Goal: Transaction & Acquisition: Purchase product/service

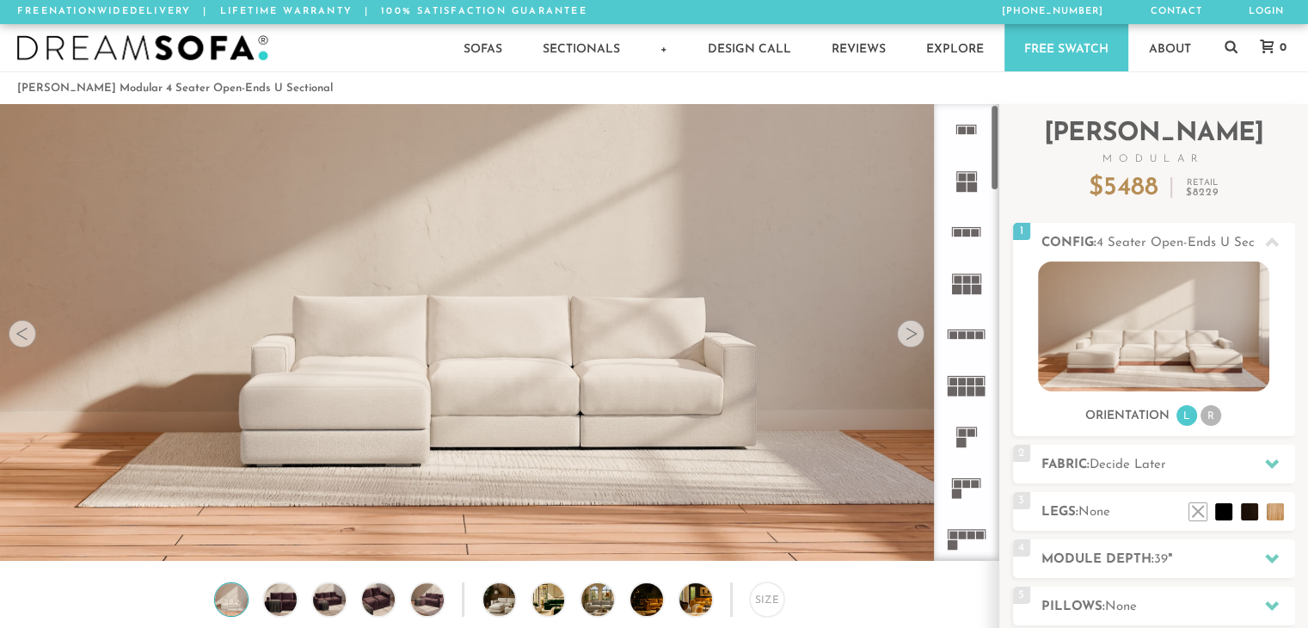
click at [963, 379] on rect at bounding box center [962, 382] width 8 height 8
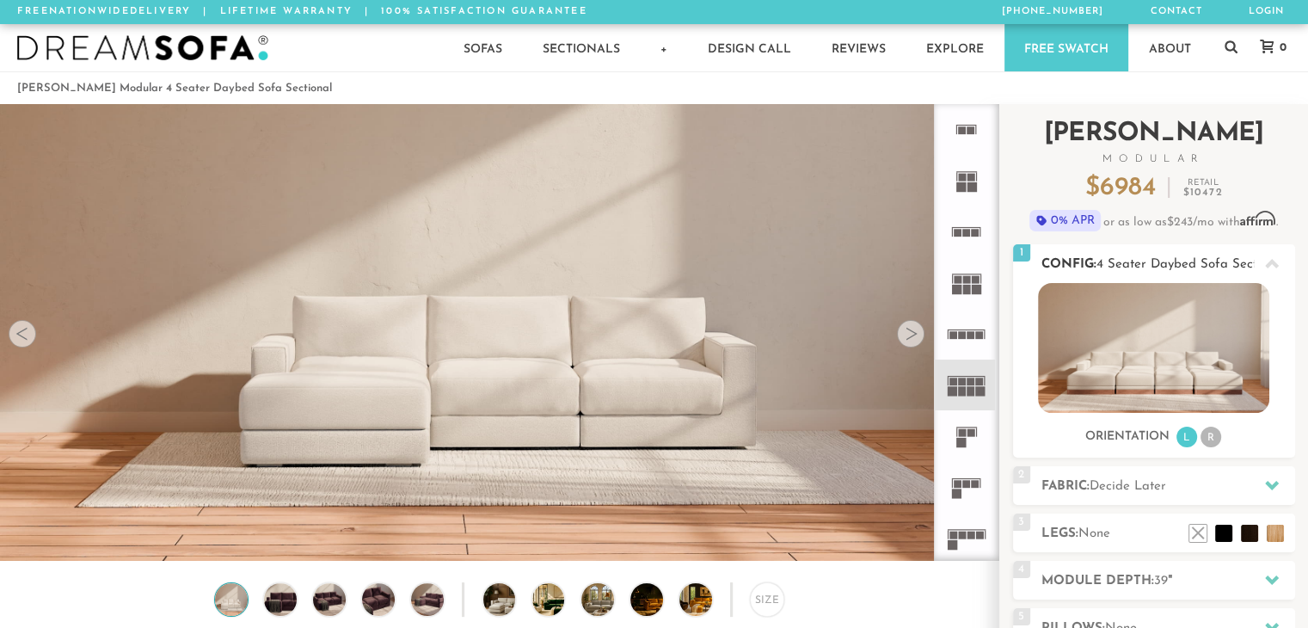
click at [1125, 390] on img at bounding box center [1153, 348] width 231 height 130
click at [1117, 349] on img at bounding box center [1153, 348] width 231 height 130
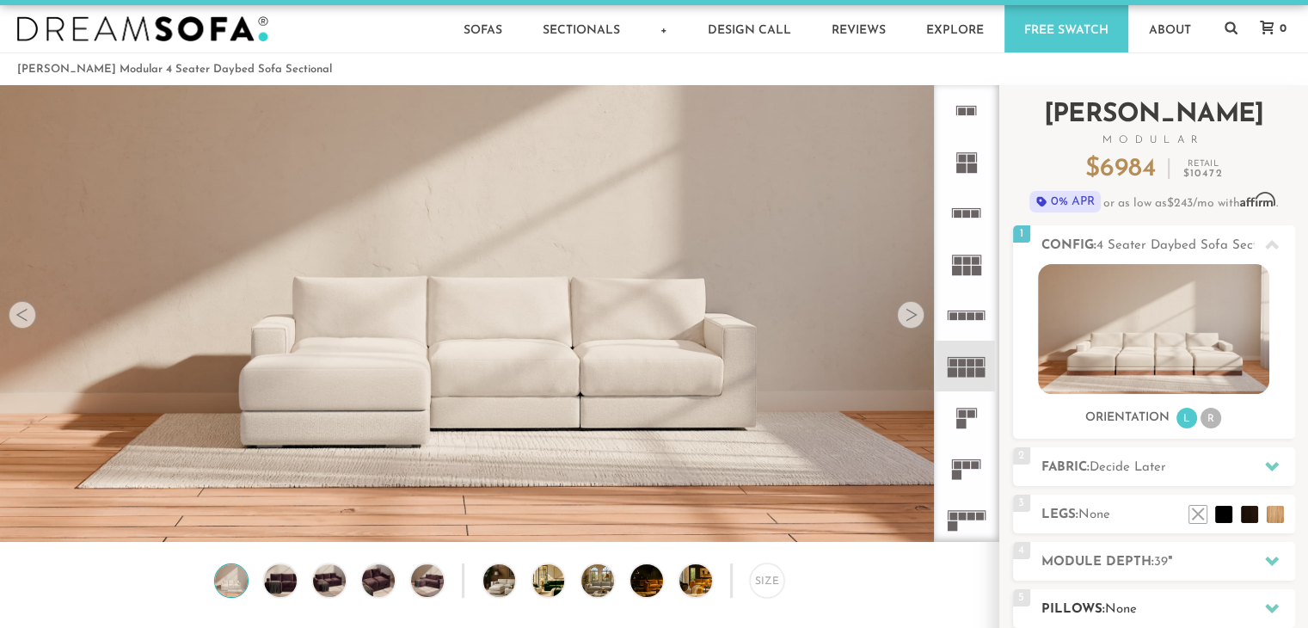
scroll to position [17, 0]
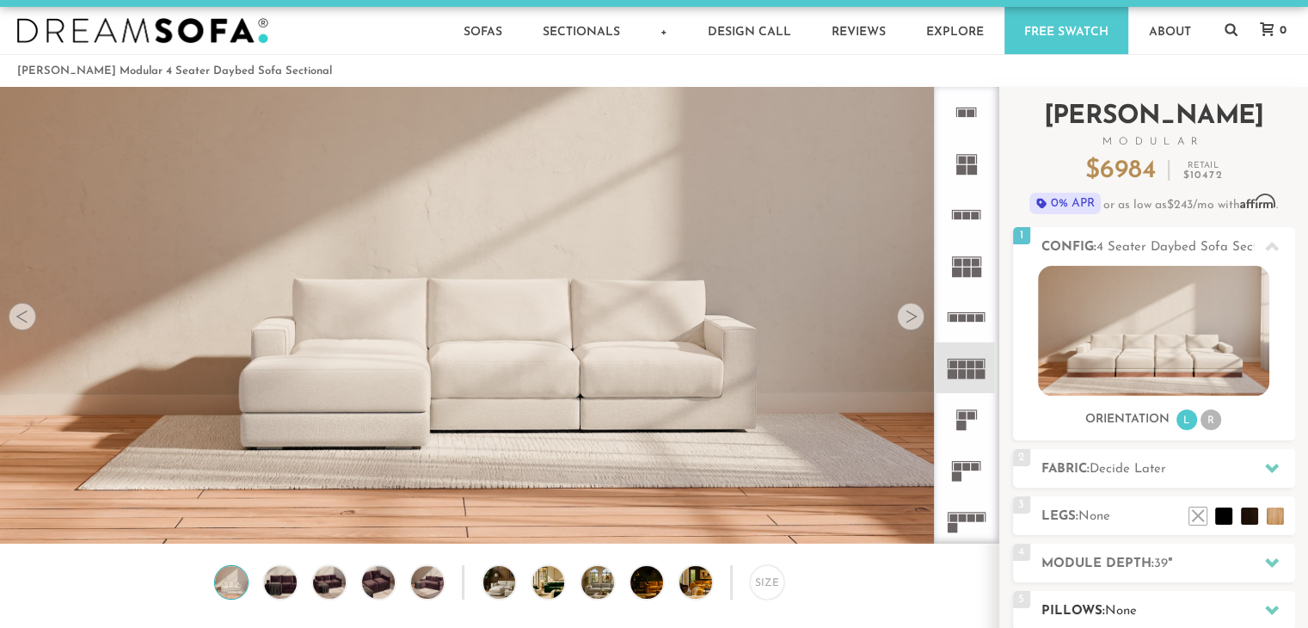
click at [1100, 357] on img at bounding box center [1153, 331] width 231 height 130
click at [1135, 424] on h3 "Orientation" at bounding box center [1128, 419] width 84 height 15
click at [1128, 364] on img at bounding box center [1153, 331] width 231 height 130
click at [913, 321] on div at bounding box center [911, 317] width 28 height 28
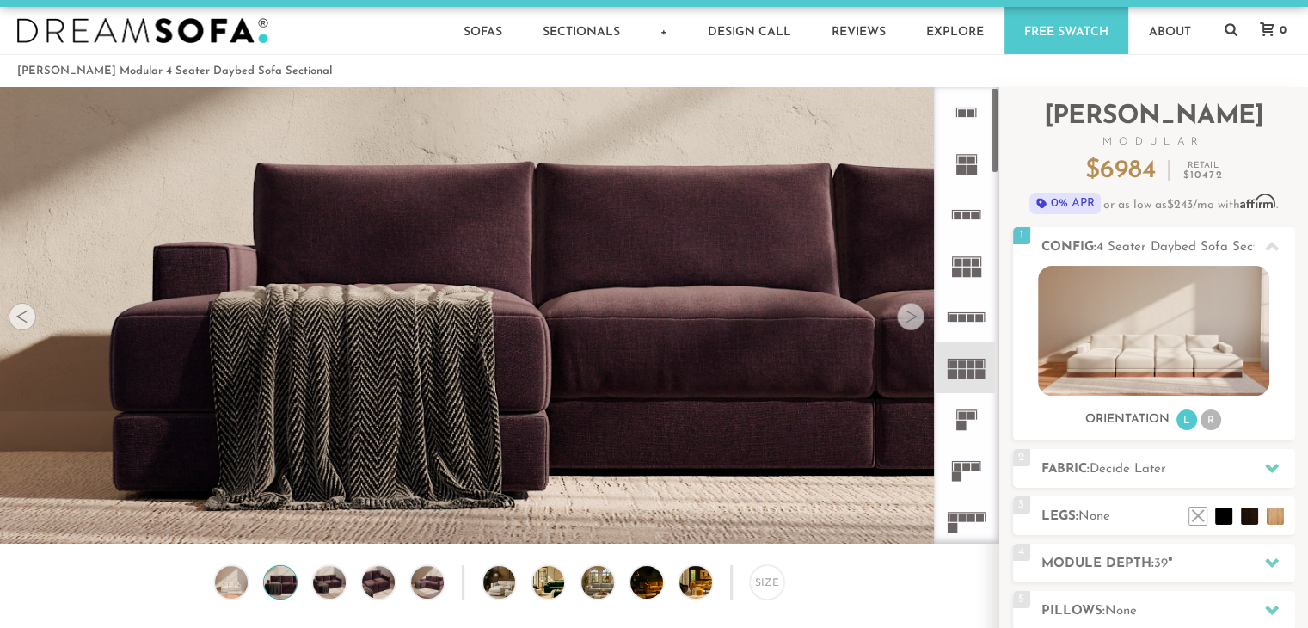
click at [913, 321] on div at bounding box center [911, 317] width 28 height 28
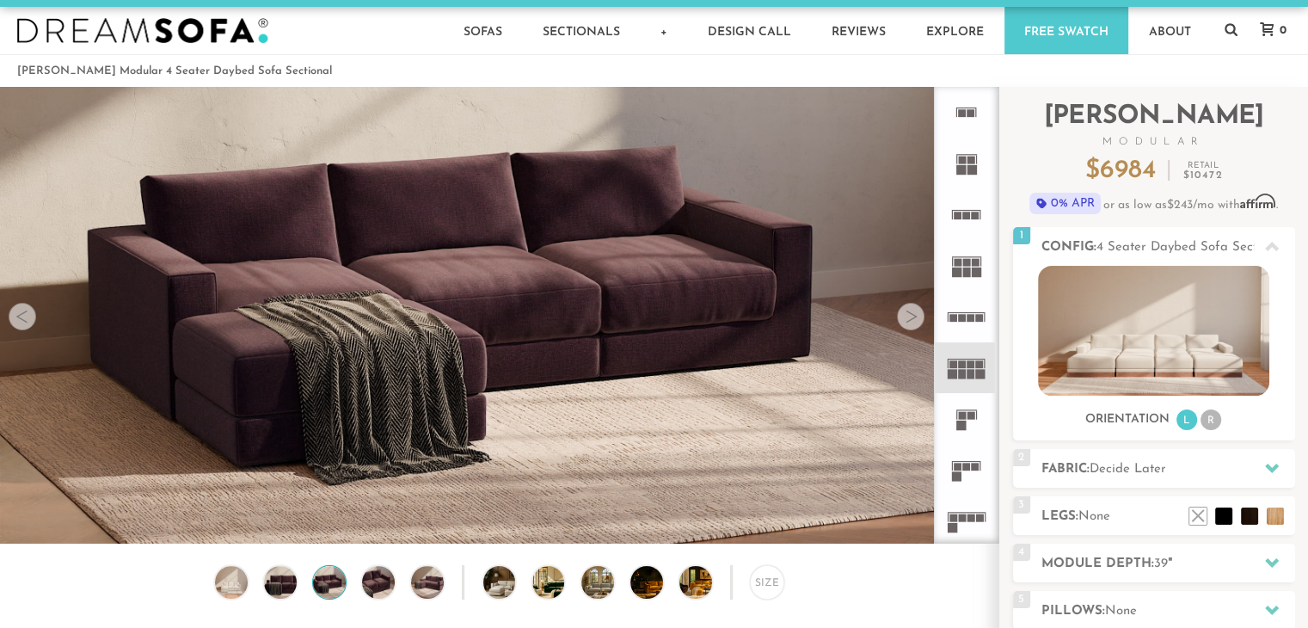
click at [913, 321] on div at bounding box center [911, 317] width 28 height 28
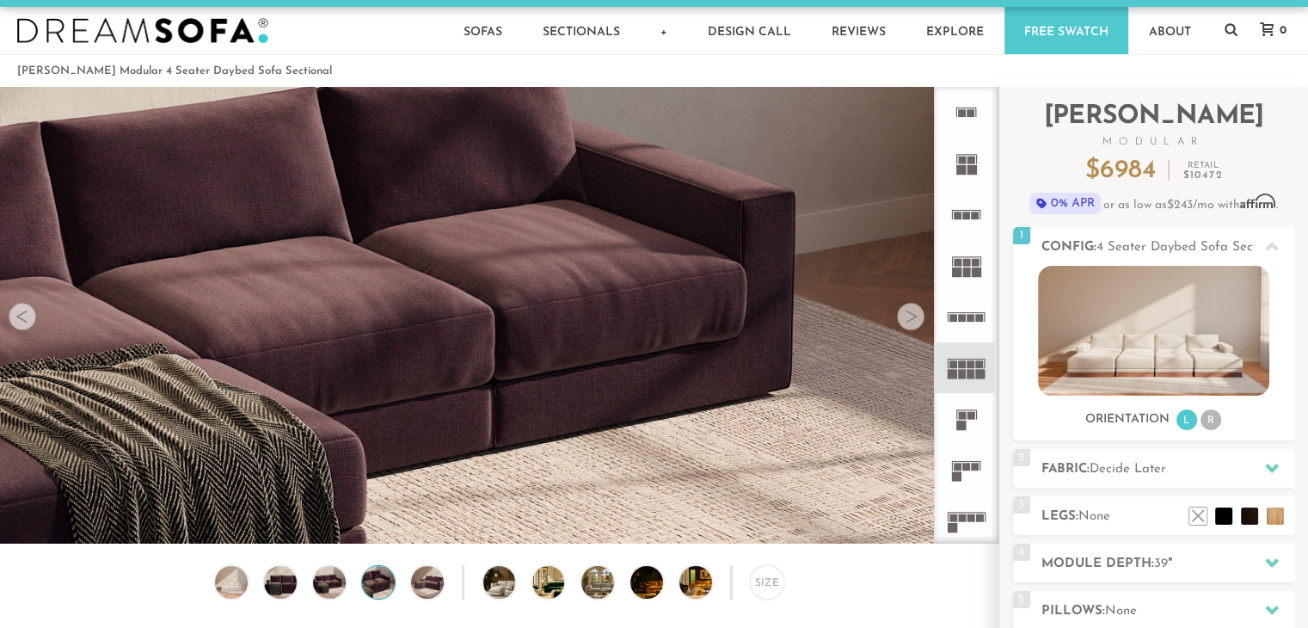
click at [913, 321] on div at bounding box center [911, 317] width 28 height 28
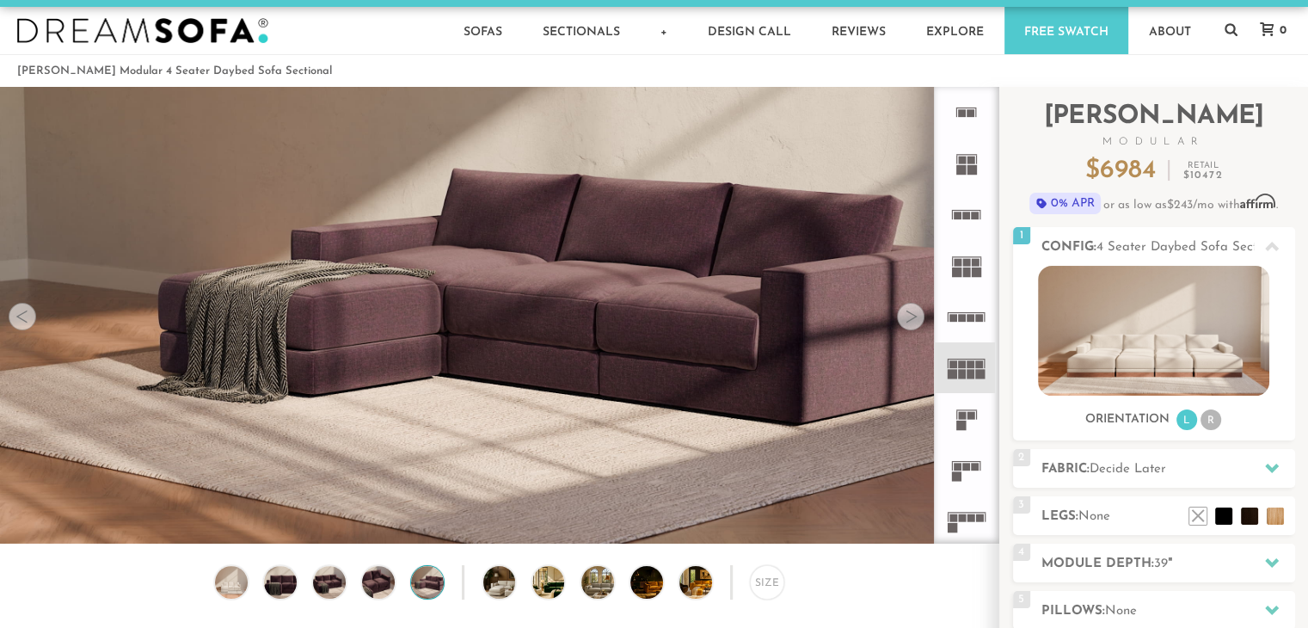
click at [913, 321] on div at bounding box center [911, 317] width 28 height 28
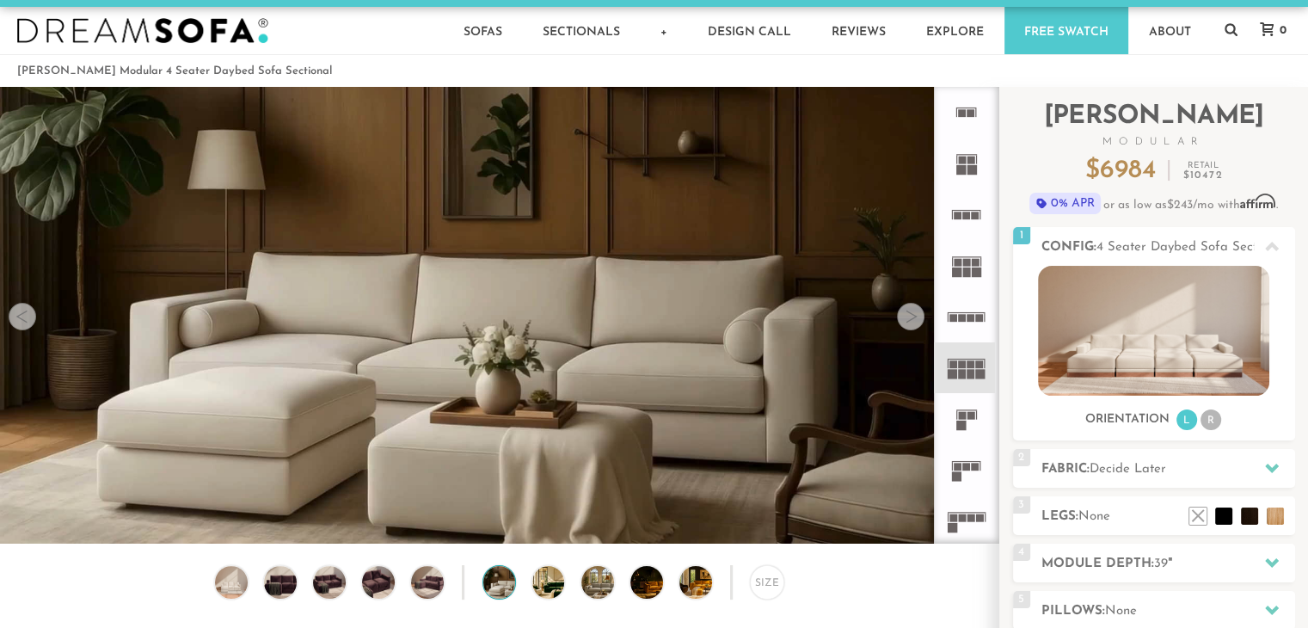
click at [913, 321] on div at bounding box center [911, 317] width 28 height 28
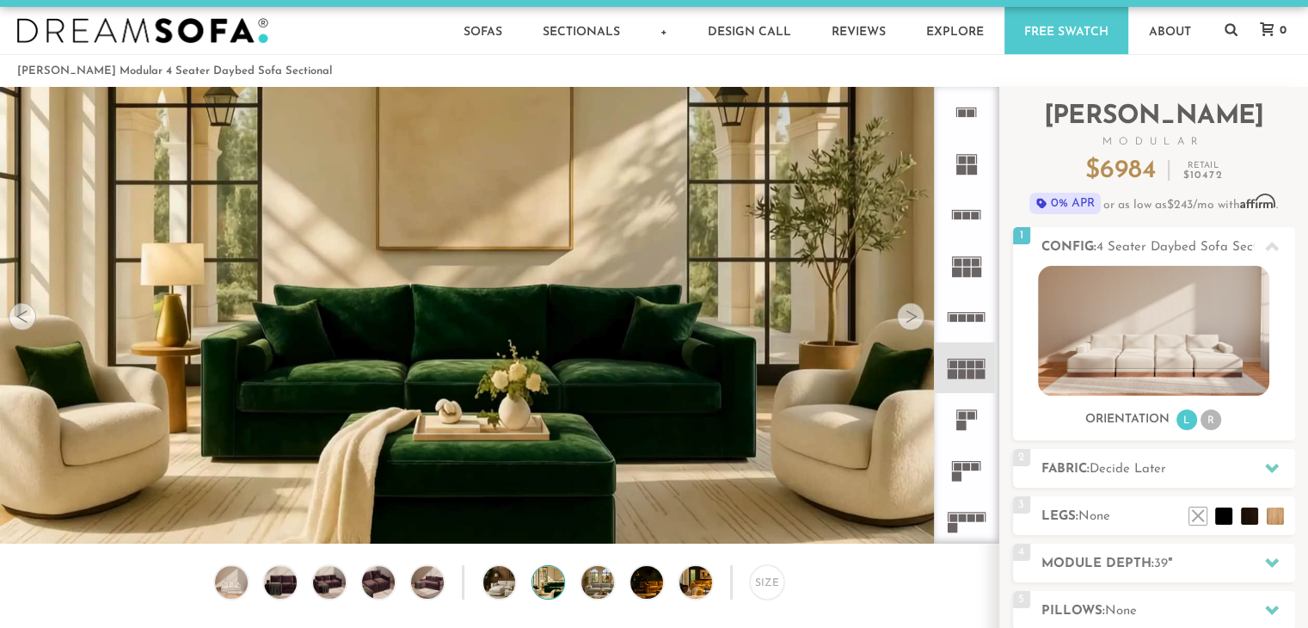
click at [913, 321] on div at bounding box center [911, 317] width 28 height 28
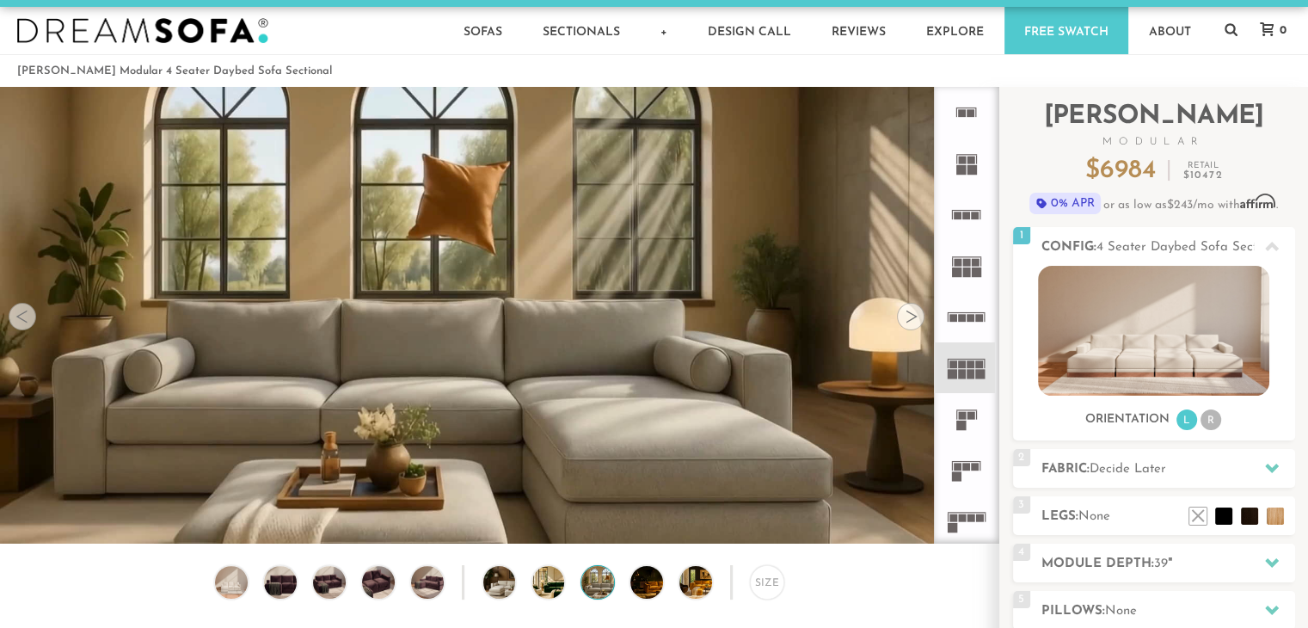
click at [913, 321] on div at bounding box center [911, 317] width 28 height 28
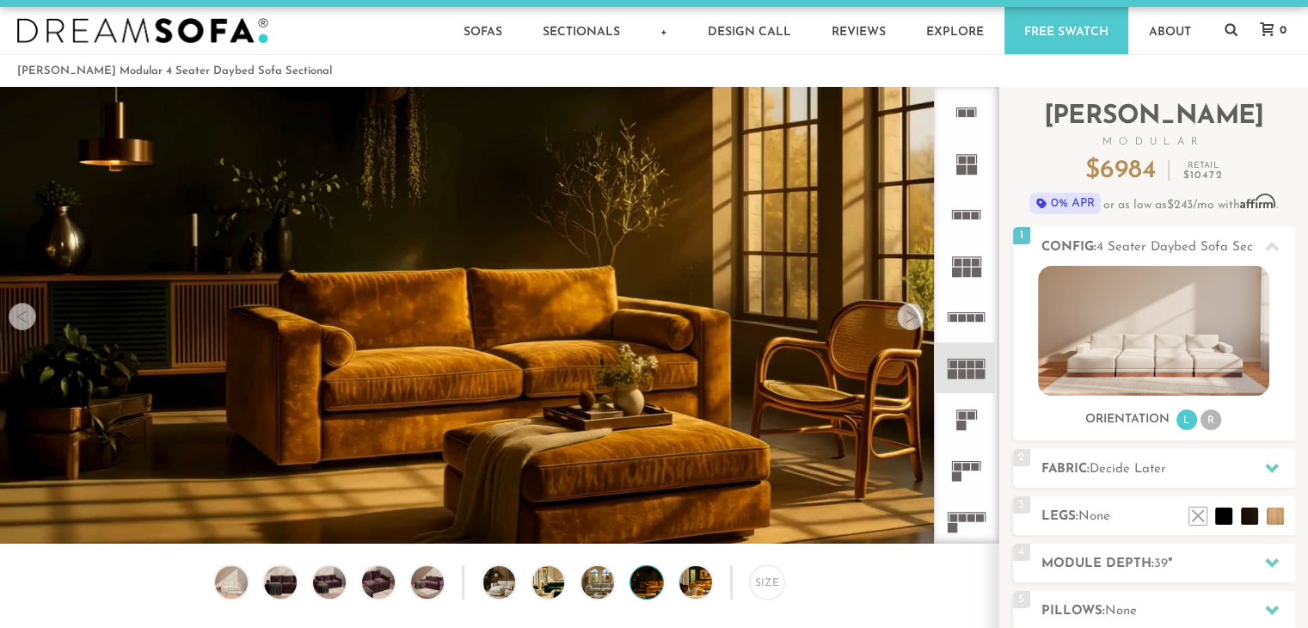
click at [913, 321] on div at bounding box center [911, 317] width 28 height 28
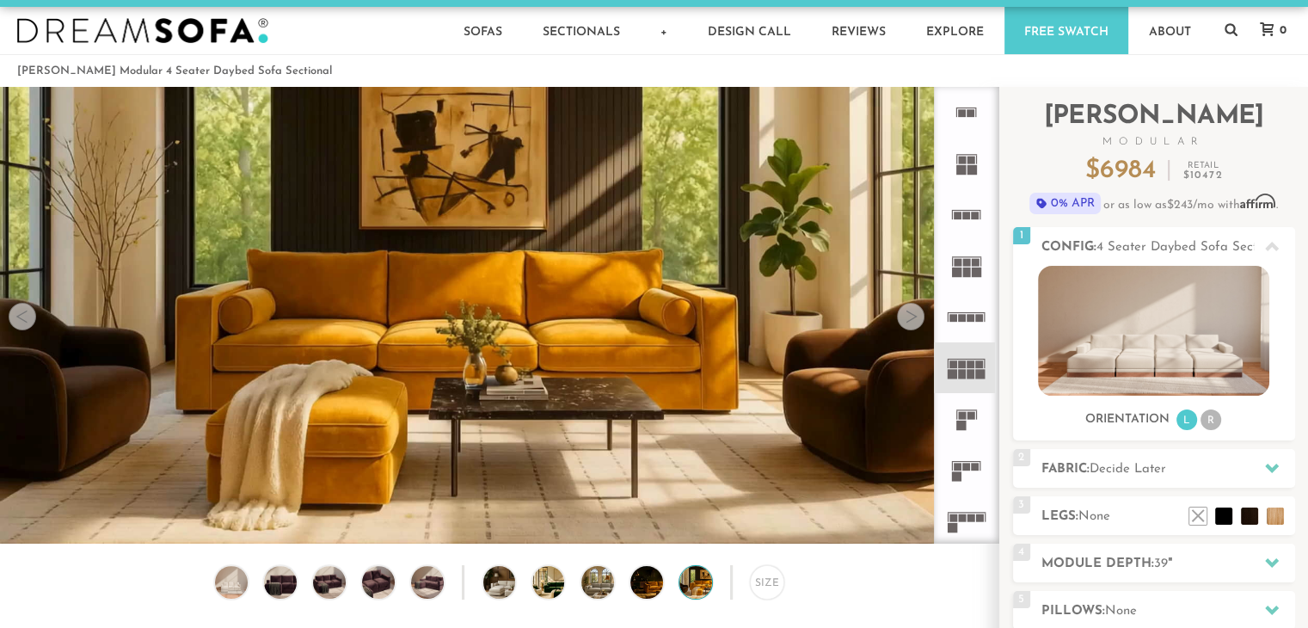
click at [913, 321] on div at bounding box center [911, 317] width 28 height 28
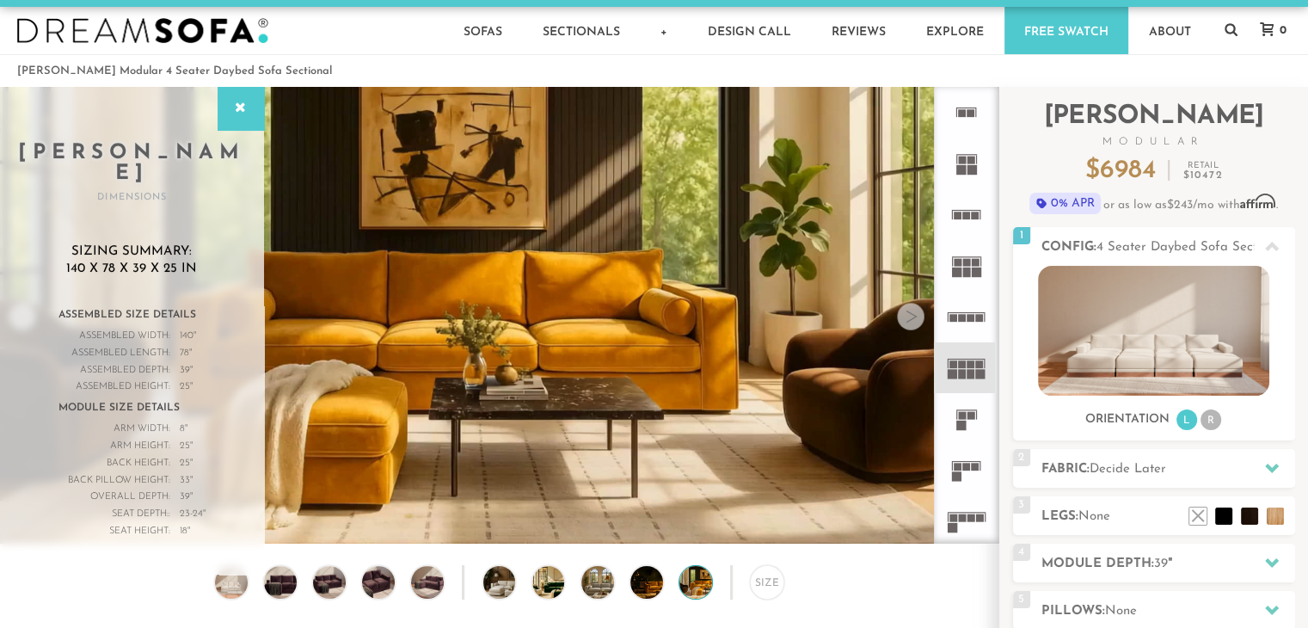
click at [913, 321] on div at bounding box center [911, 317] width 28 height 28
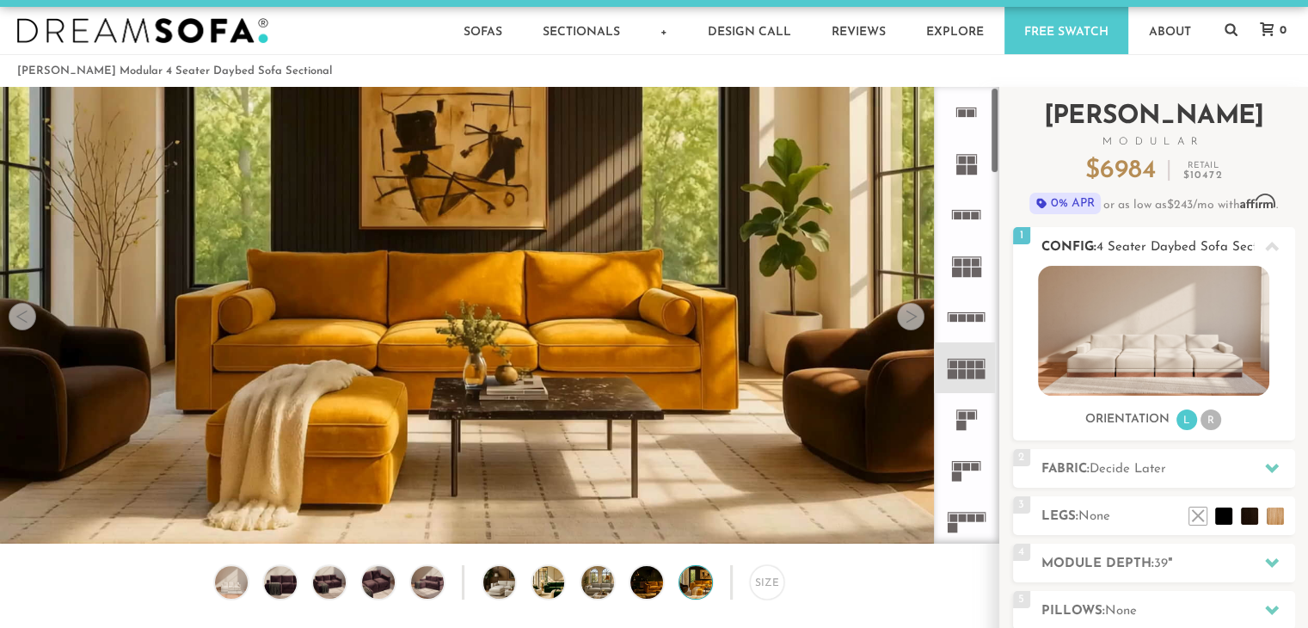
click at [1092, 338] on img at bounding box center [1153, 331] width 231 height 130
click at [1215, 419] on li "R" at bounding box center [1211, 419] width 21 height 21
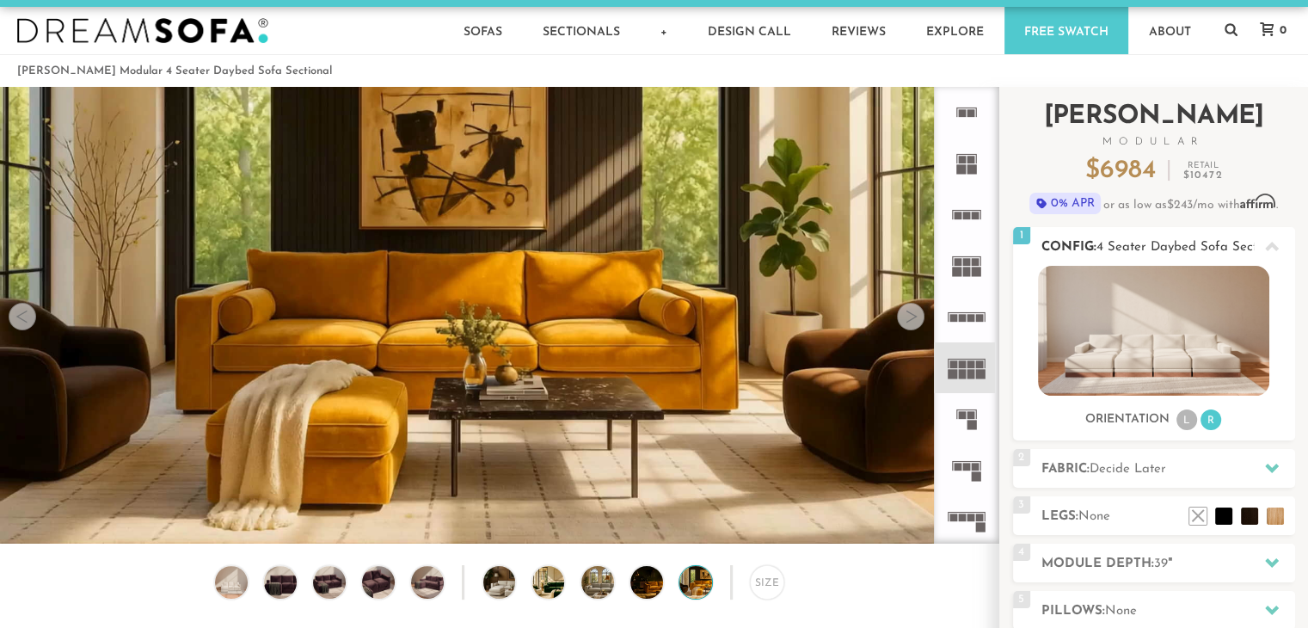
click at [1187, 421] on li "L" at bounding box center [1187, 419] width 21 height 21
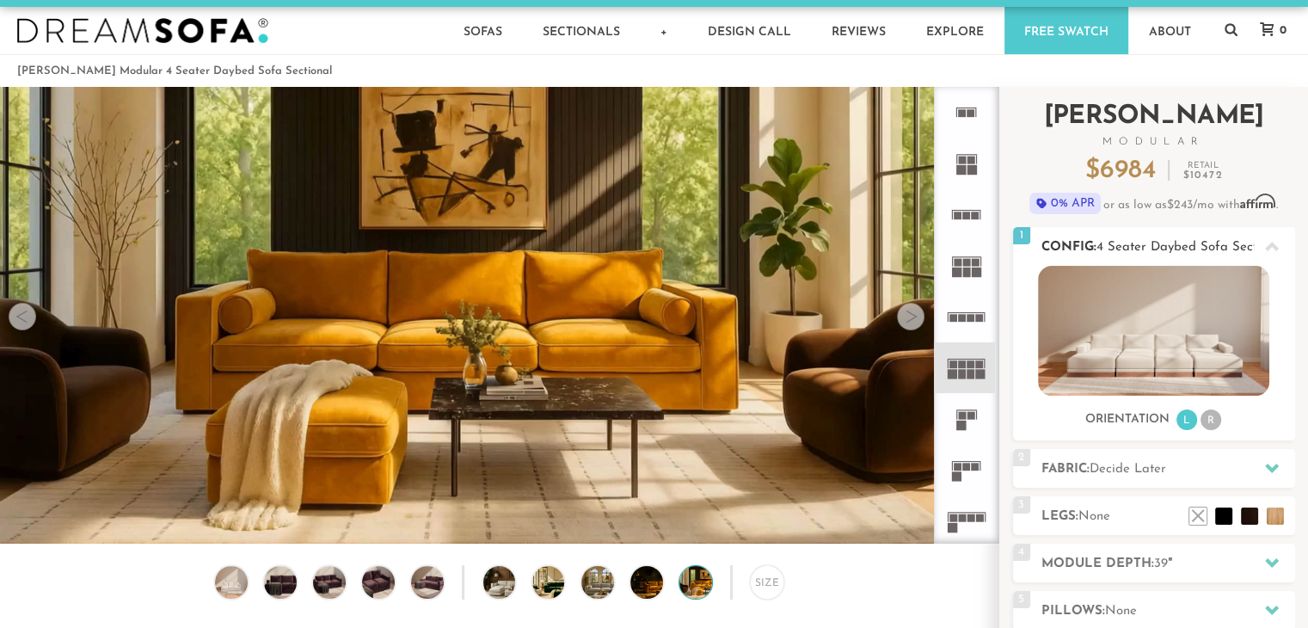
click at [1206, 421] on li "R" at bounding box center [1211, 419] width 21 height 21
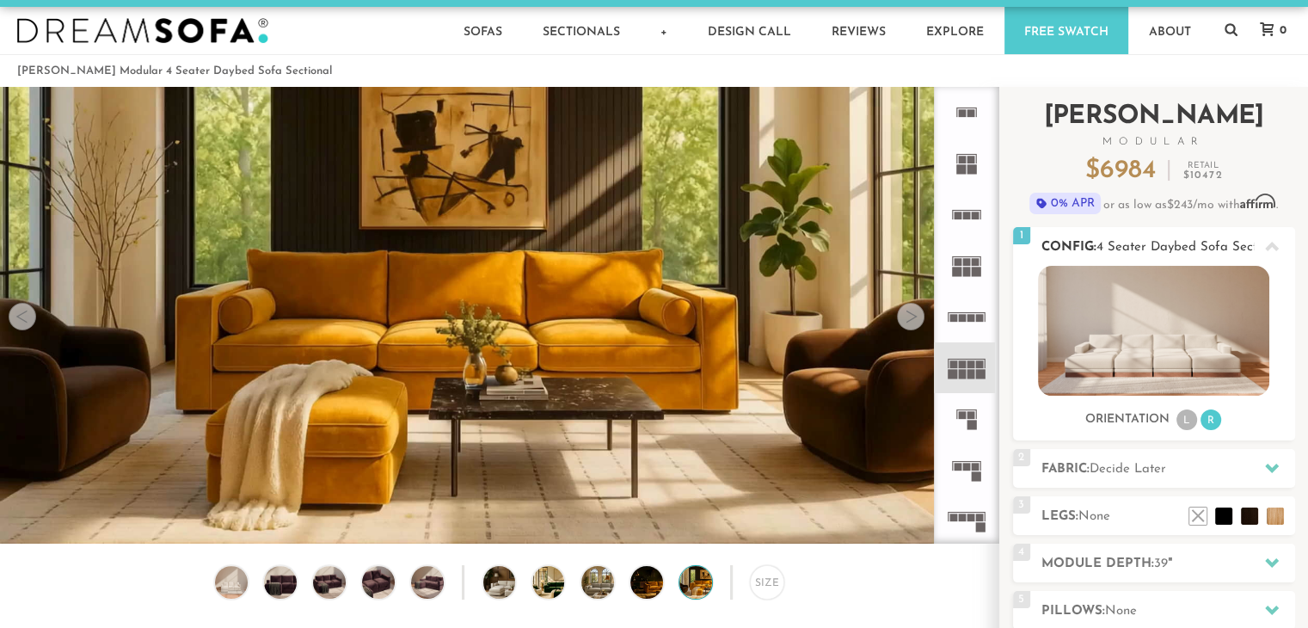
click at [1185, 421] on li "L" at bounding box center [1187, 419] width 21 height 21
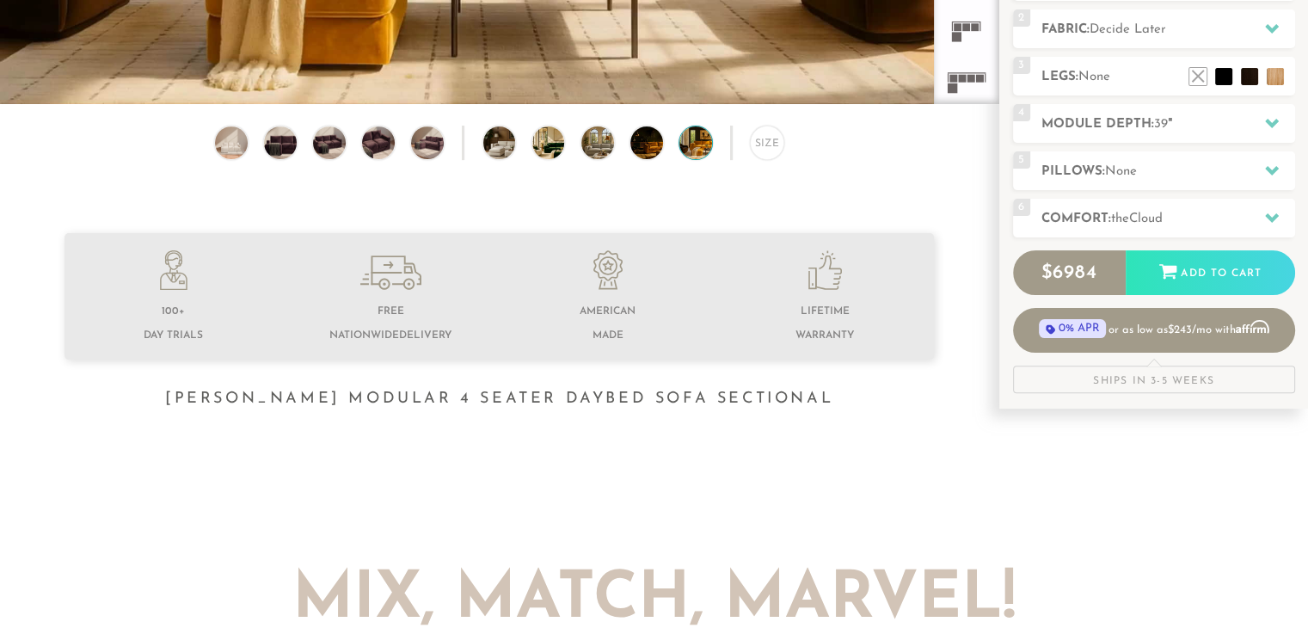
scroll to position [437, 0]
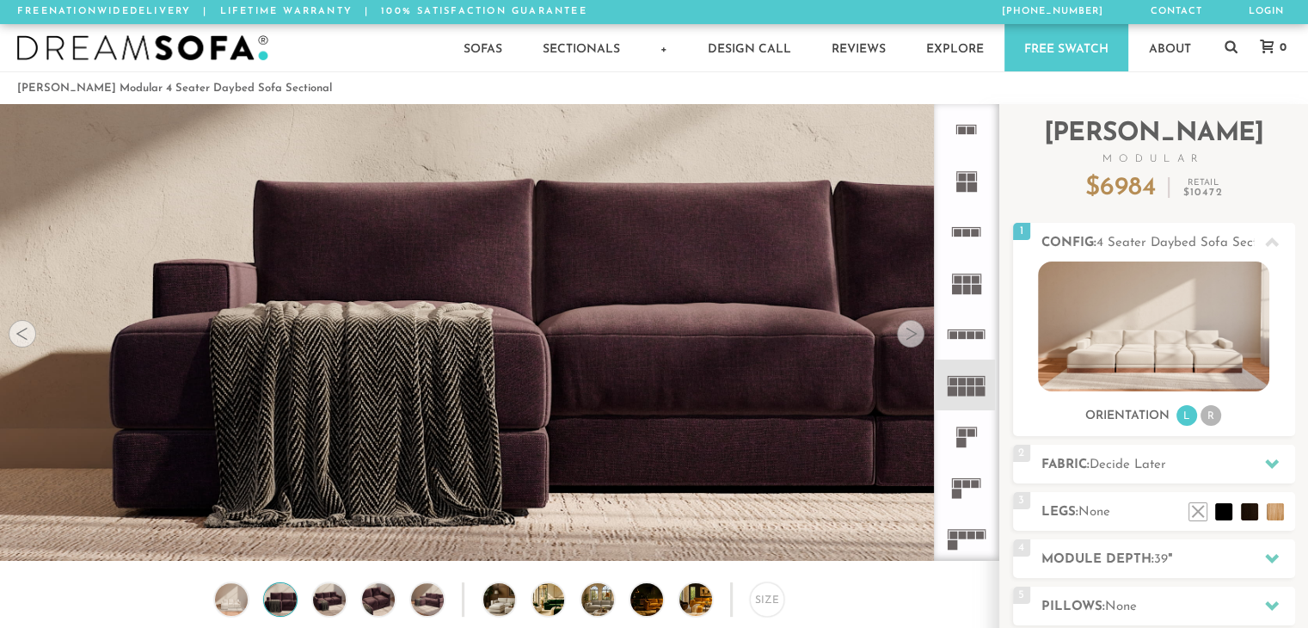
scroll to position [19134, 1295]
click at [910, 341] on div at bounding box center [911, 334] width 28 height 28
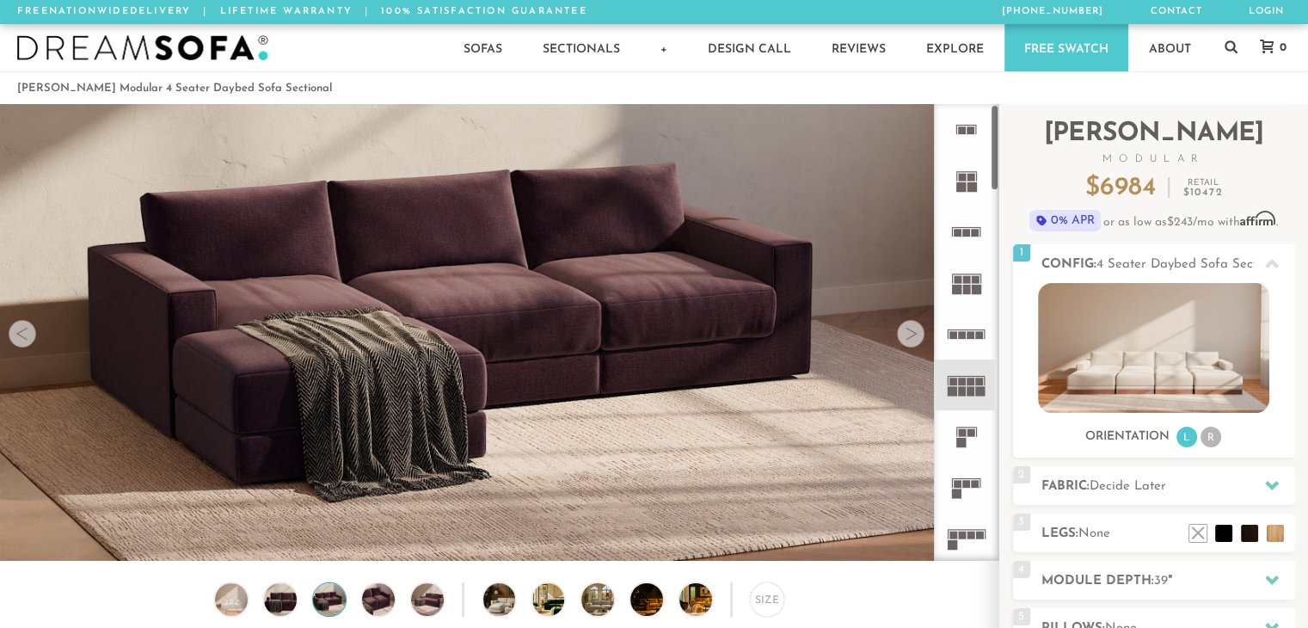
click at [967, 397] on icon at bounding box center [966, 385] width 51 height 51
click at [919, 336] on div at bounding box center [911, 334] width 28 height 28
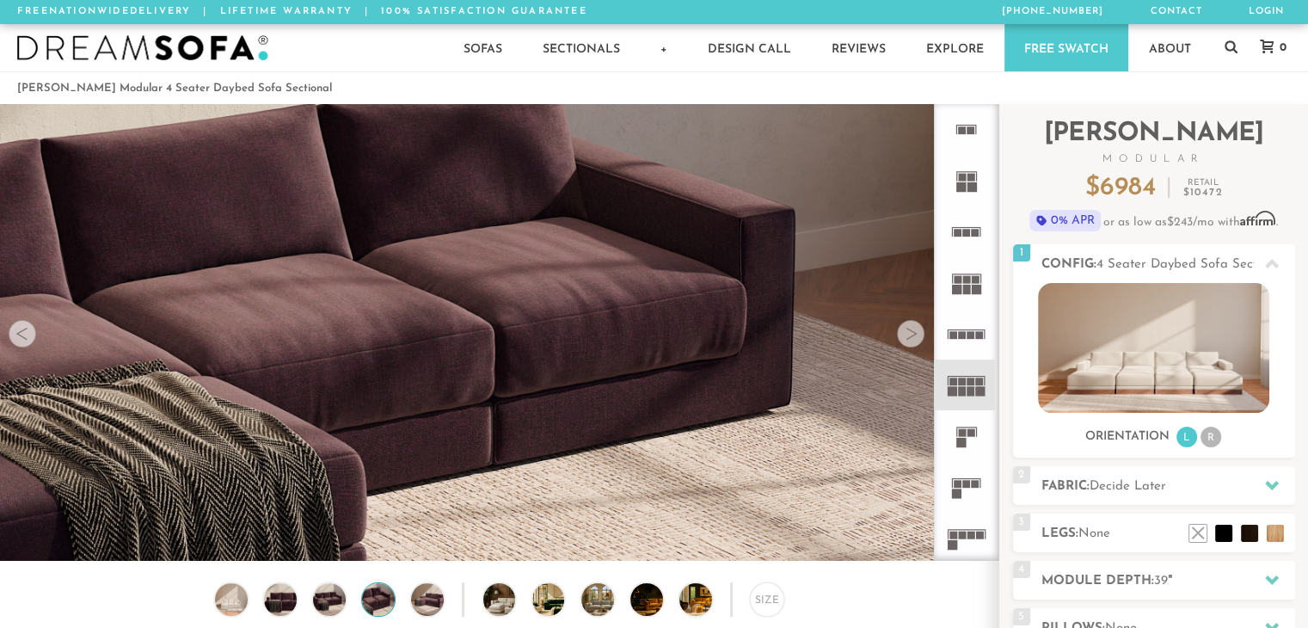
click at [919, 336] on div at bounding box center [911, 334] width 28 height 28
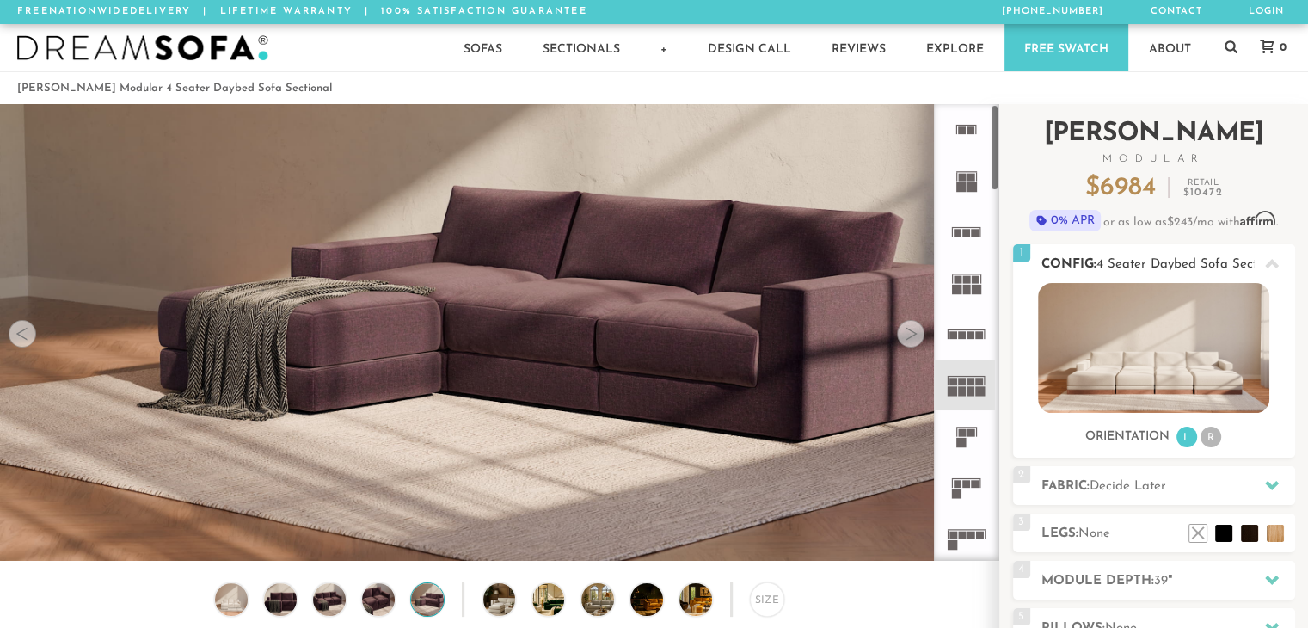
click at [1172, 371] on img at bounding box center [1153, 348] width 231 height 130
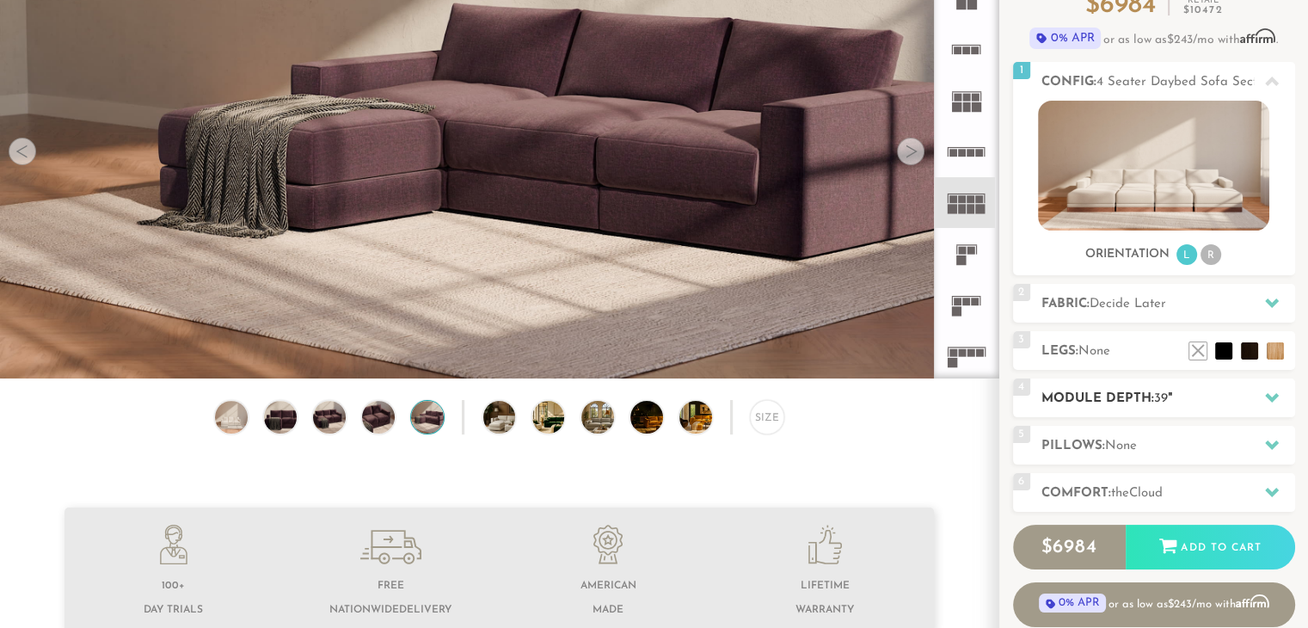
scroll to position [181, 0]
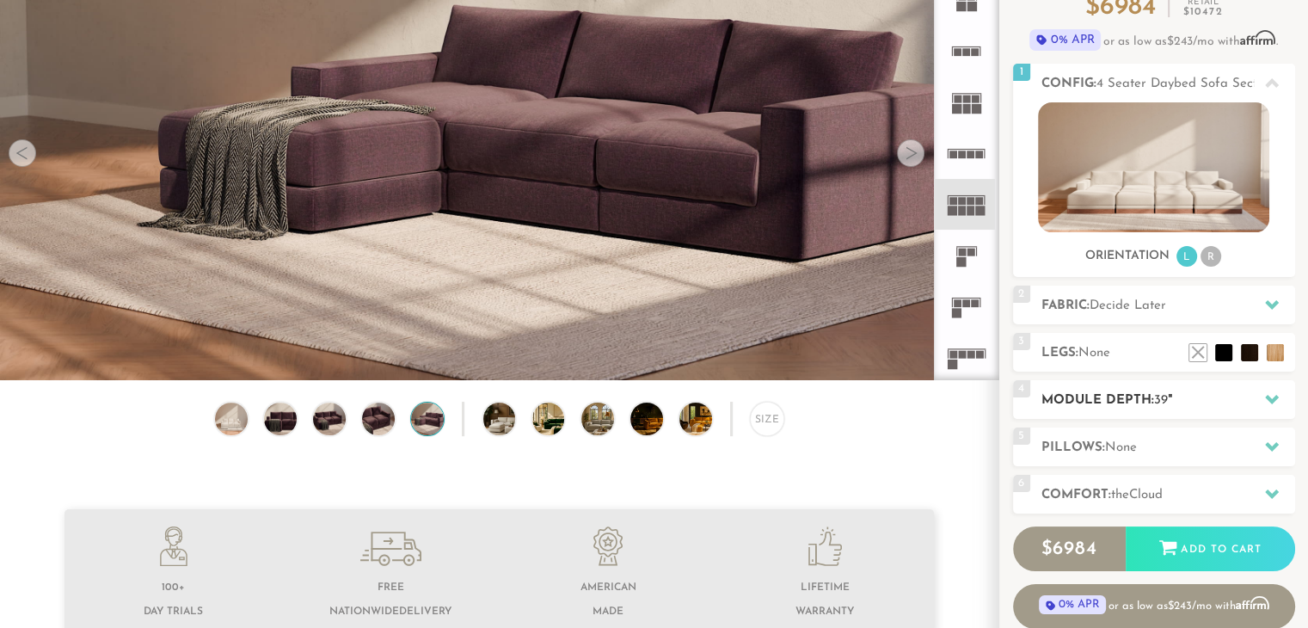
click at [1181, 397] on h2 "Module Depth: 39 "" at bounding box center [1169, 401] width 254 height 20
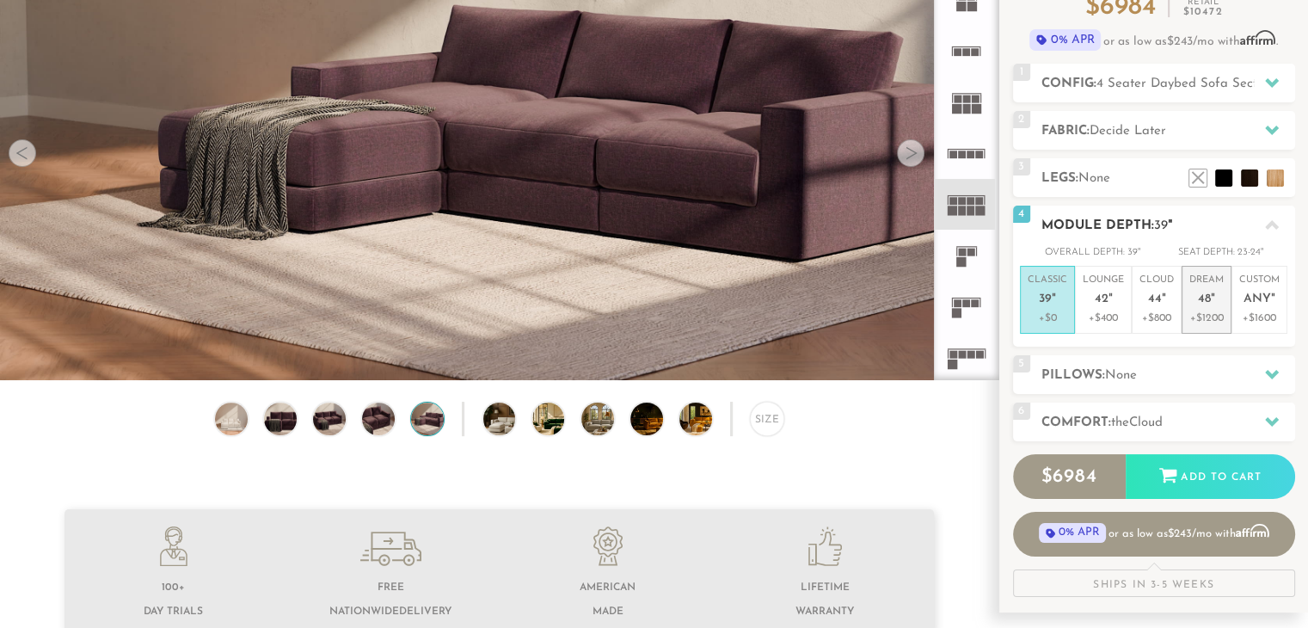
click at [1211, 298] on em """ at bounding box center [1213, 299] width 4 height 15
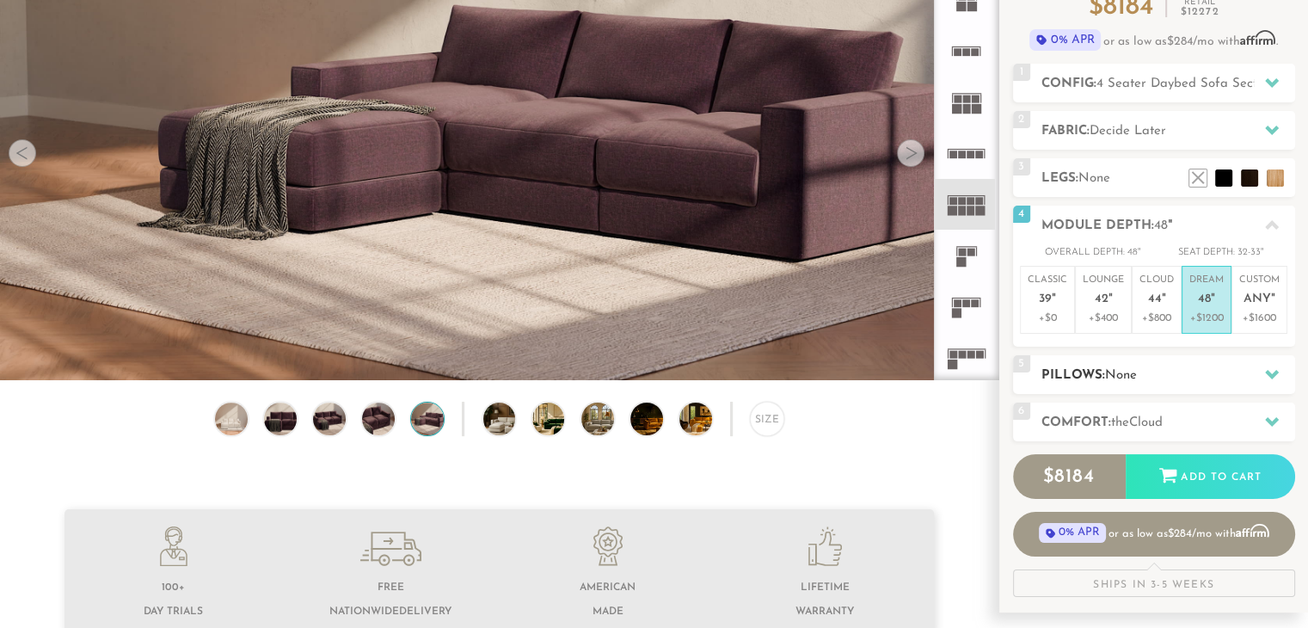
click at [1203, 362] on div "5 Pillows: None" at bounding box center [1154, 374] width 282 height 39
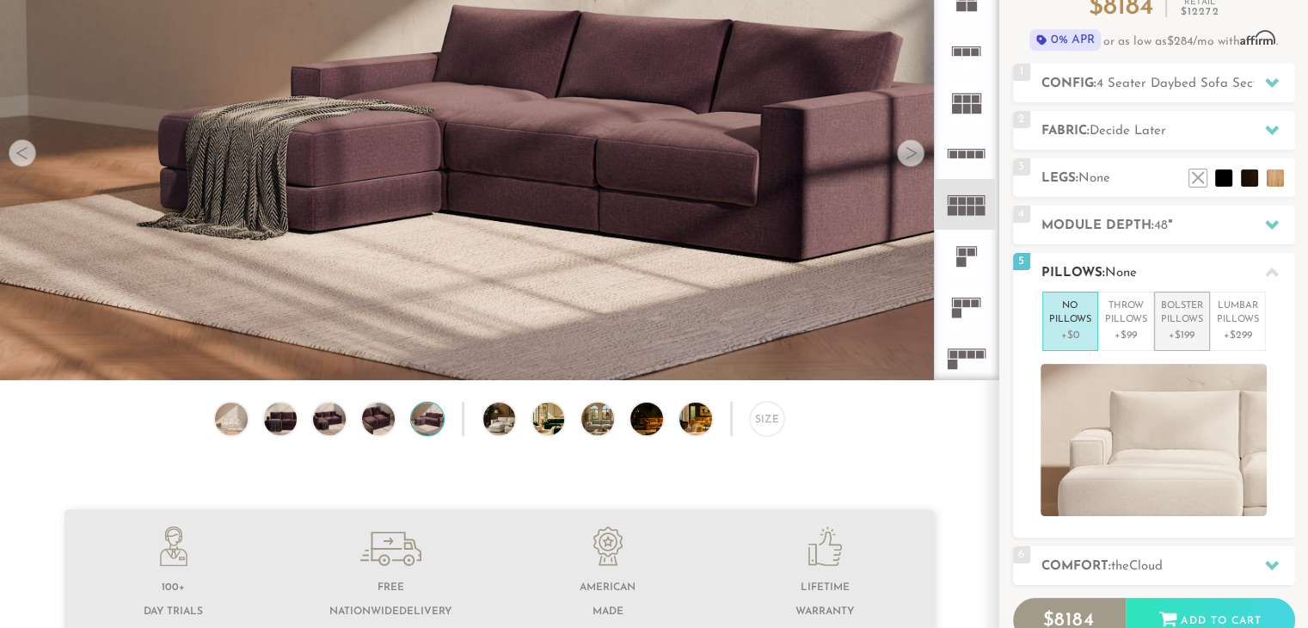
click at [1183, 322] on p "Bolster Pillows" at bounding box center [1182, 313] width 42 height 28
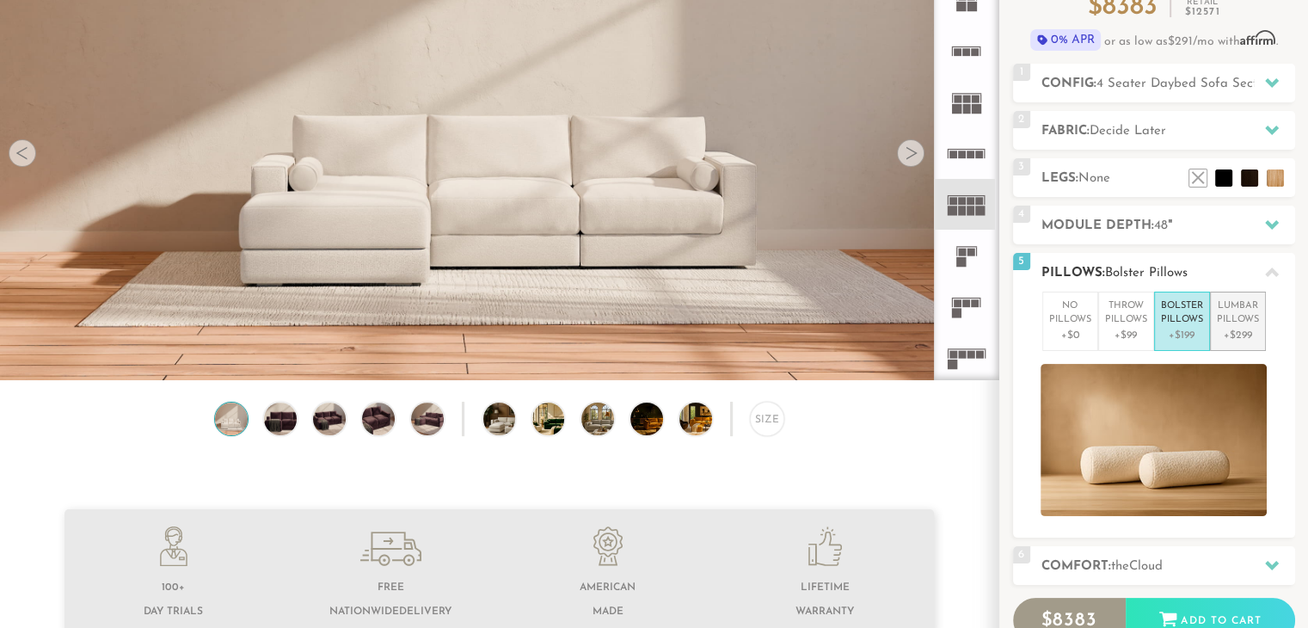
click at [1235, 319] on p "Lumbar Pillows" at bounding box center [1238, 313] width 42 height 28
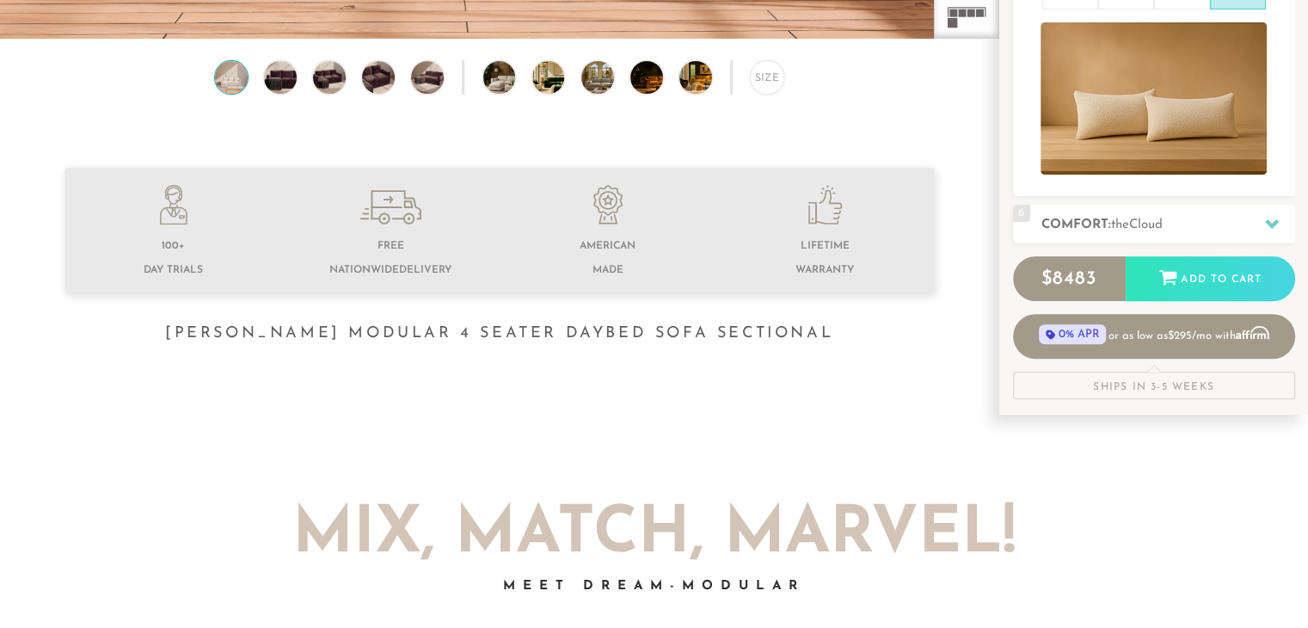
scroll to position [530, 0]
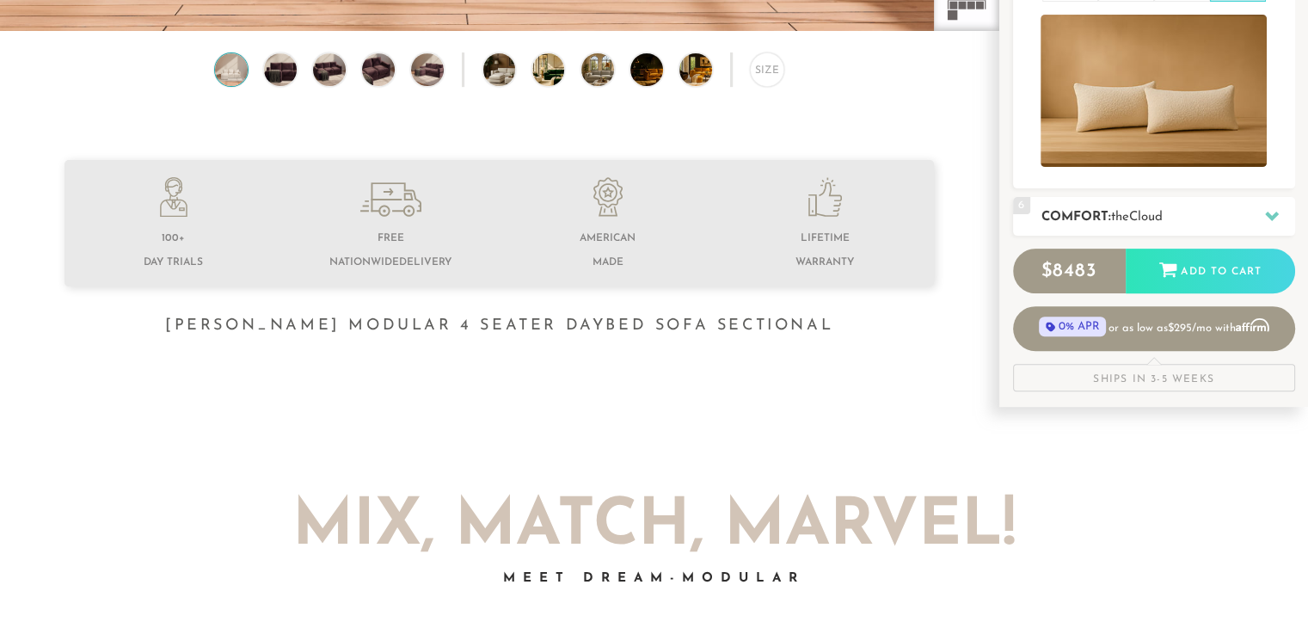
click at [1201, 214] on h2 "Comfort: the Cloud" at bounding box center [1169, 217] width 254 height 20
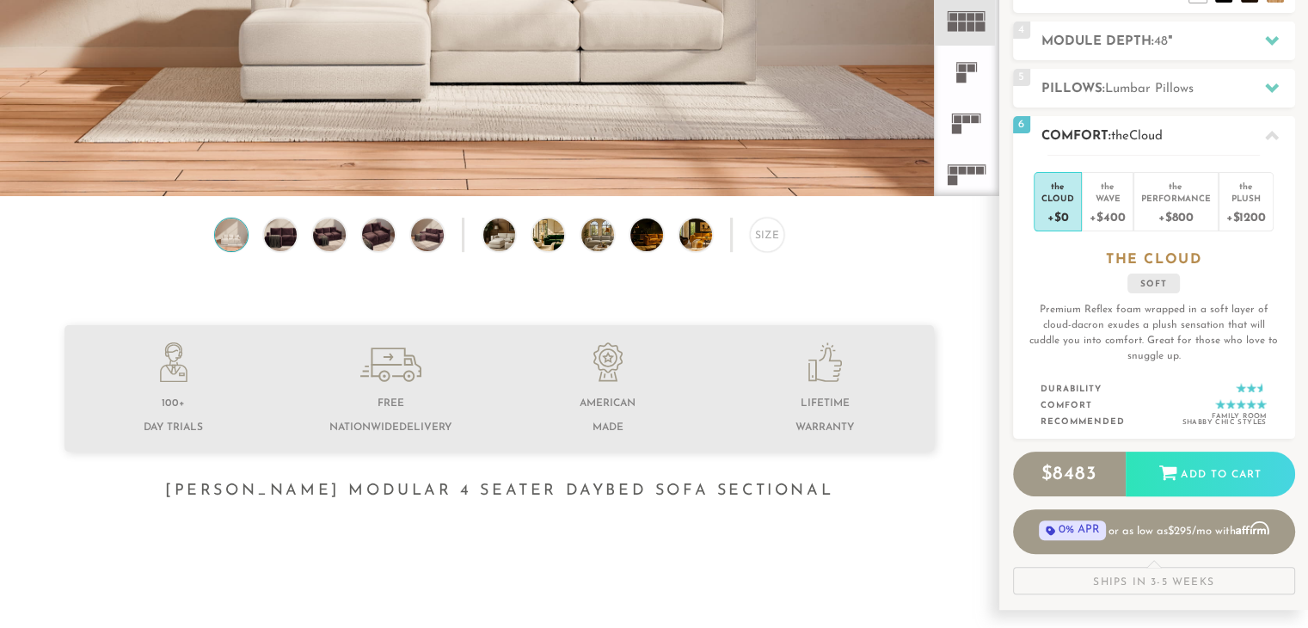
scroll to position [364, 0]
click at [1117, 197] on div "Wave" at bounding box center [1107, 199] width 35 height 12
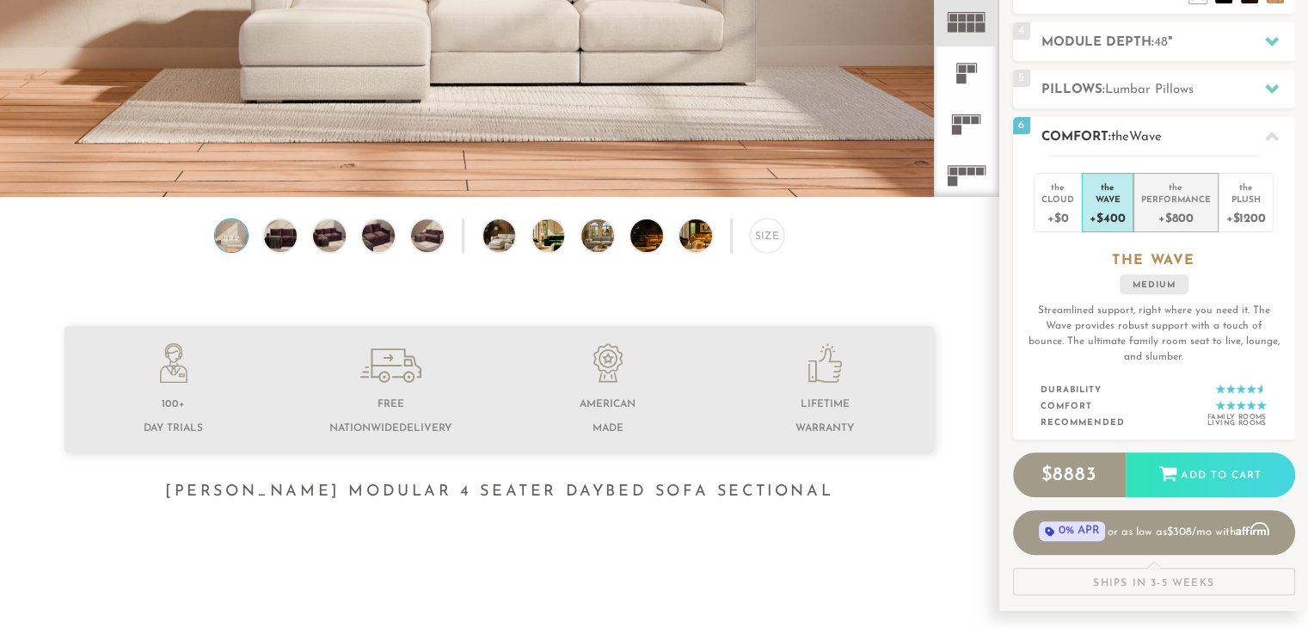
click at [1165, 200] on div "Performance" at bounding box center [1176, 199] width 70 height 12
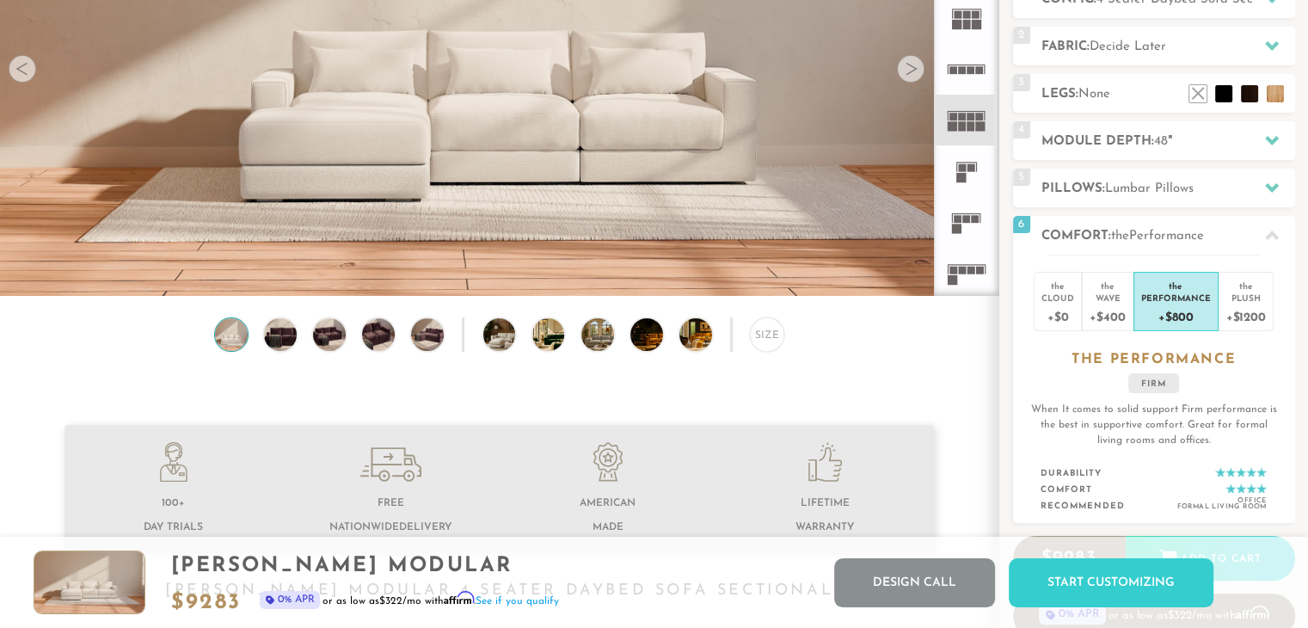
scroll to position [264, 0]
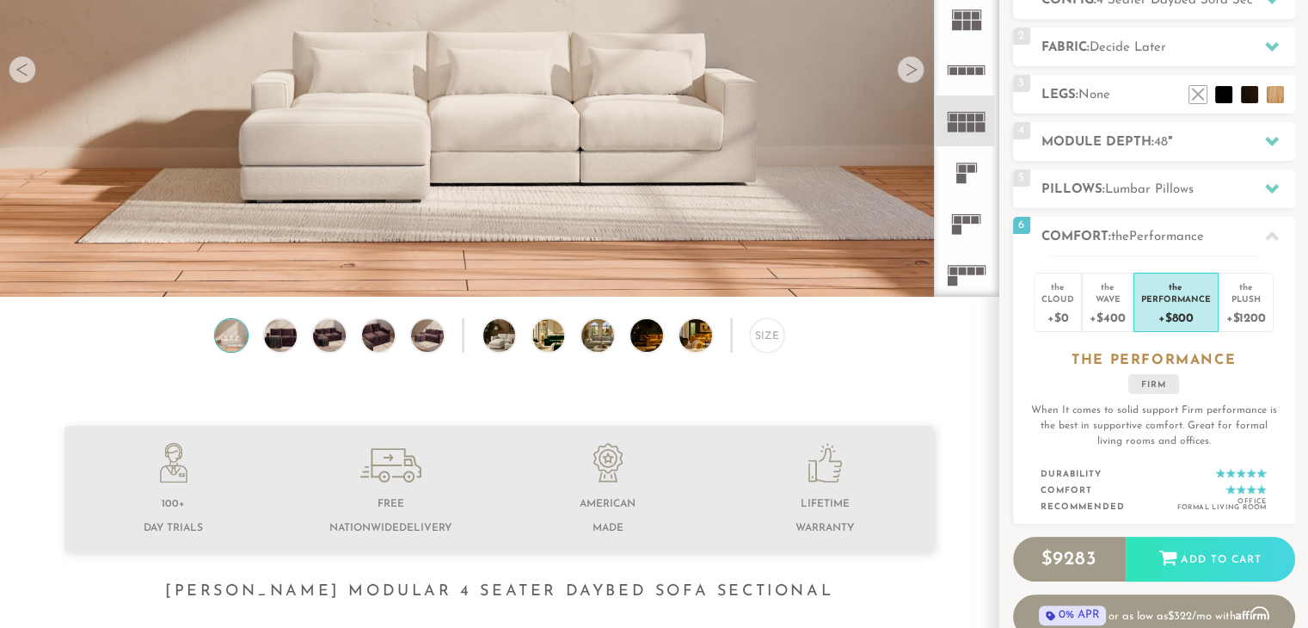
click at [914, 77] on div at bounding box center [911, 70] width 28 height 28
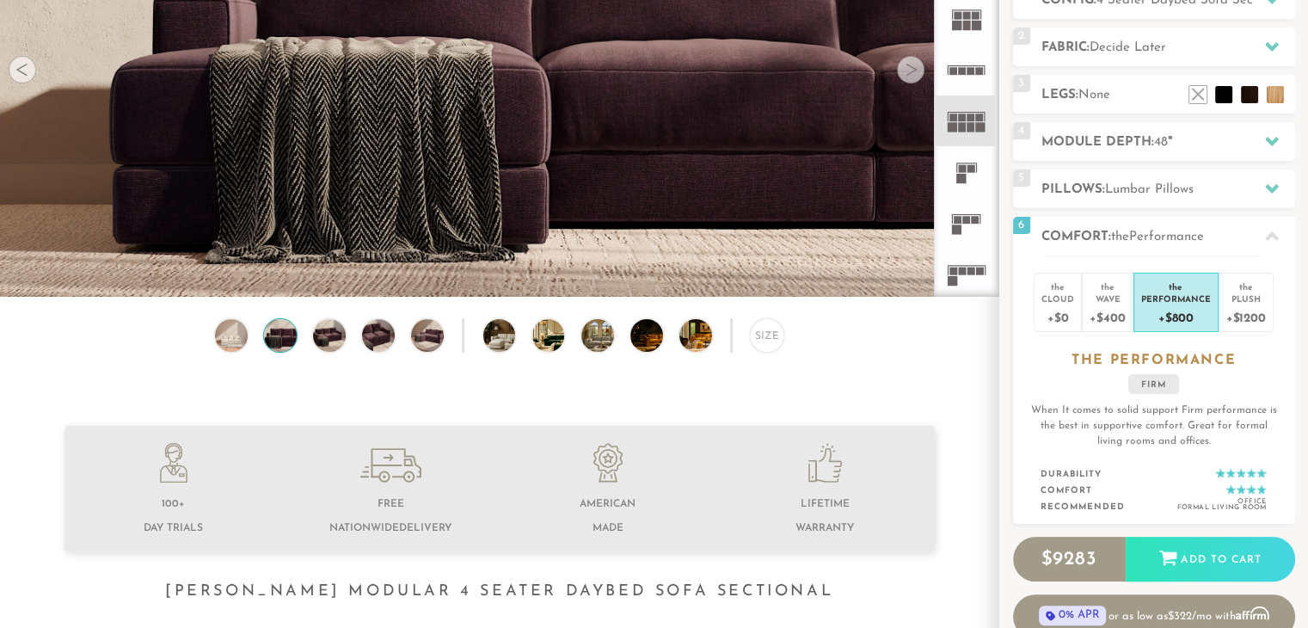
click at [914, 77] on div at bounding box center [911, 70] width 28 height 28
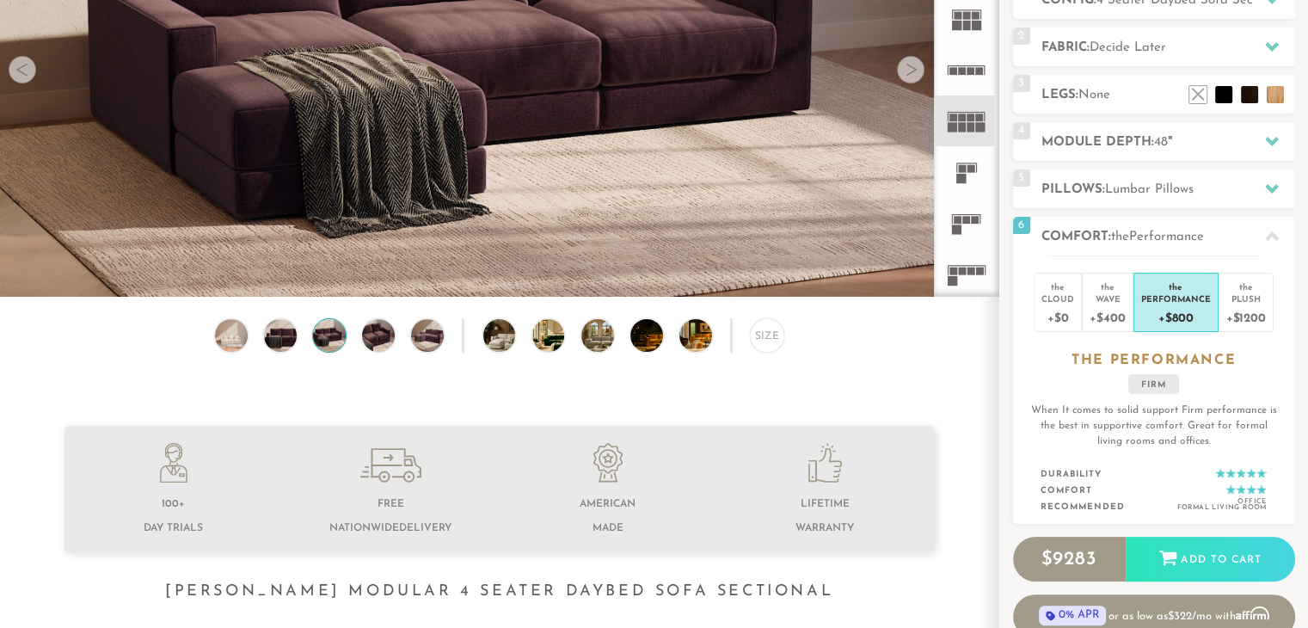
click at [966, 127] on rect at bounding box center [962, 126] width 8 height 9
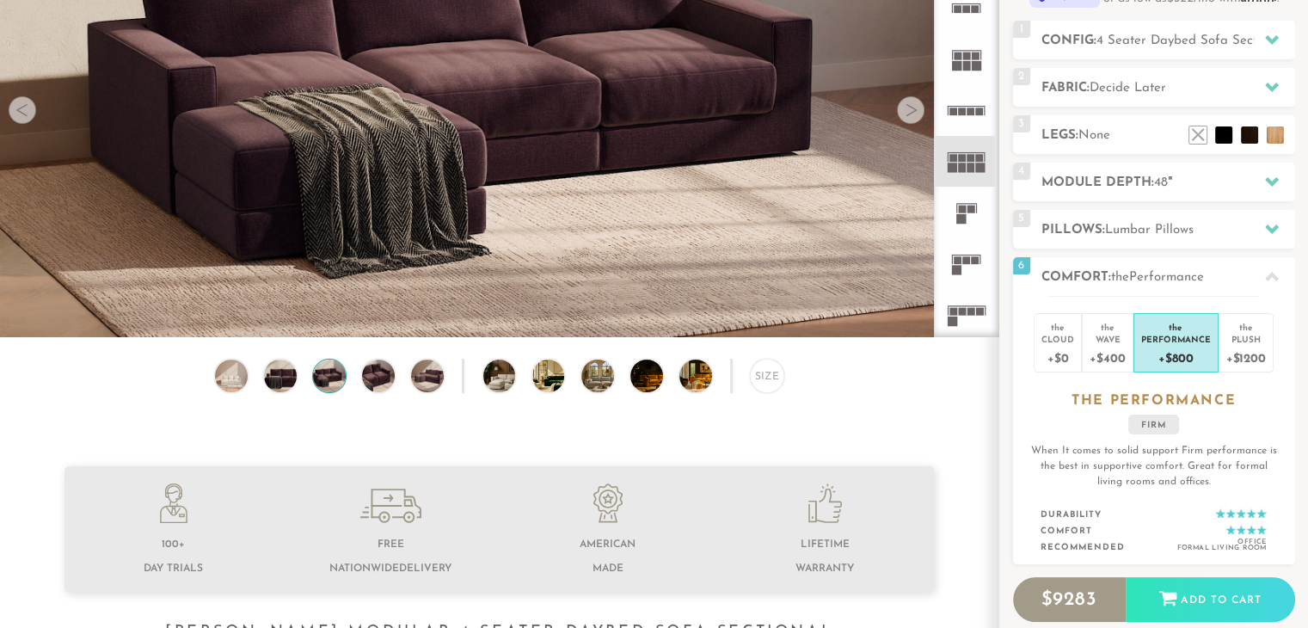
scroll to position [6, 0]
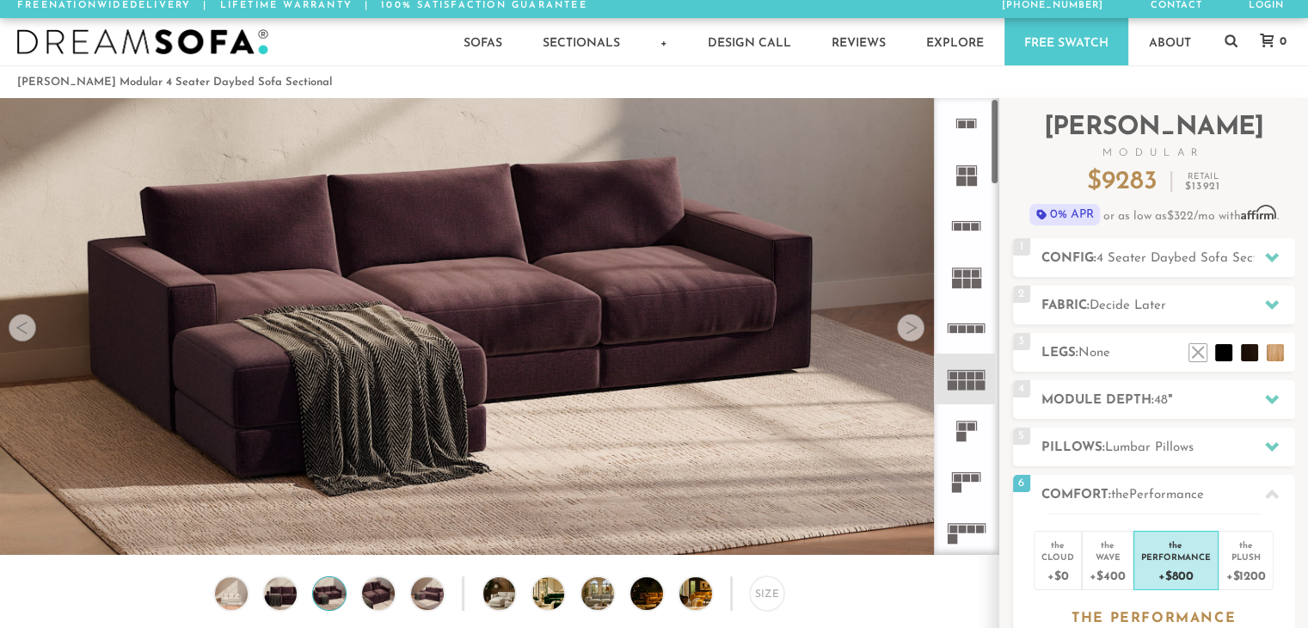
click at [977, 329] on rect at bounding box center [980, 329] width 8 height 8
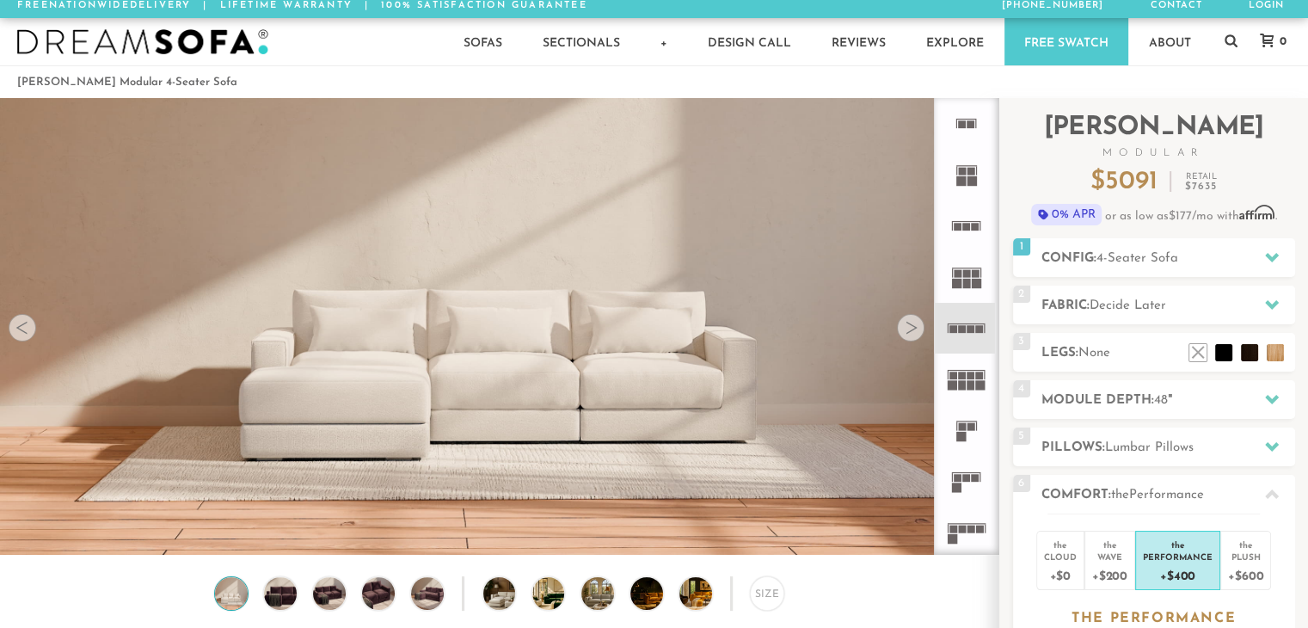
click at [972, 367] on icon at bounding box center [966, 379] width 51 height 51
click at [974, 378] on rect at bounding box center [972, 376] width 8 height 8
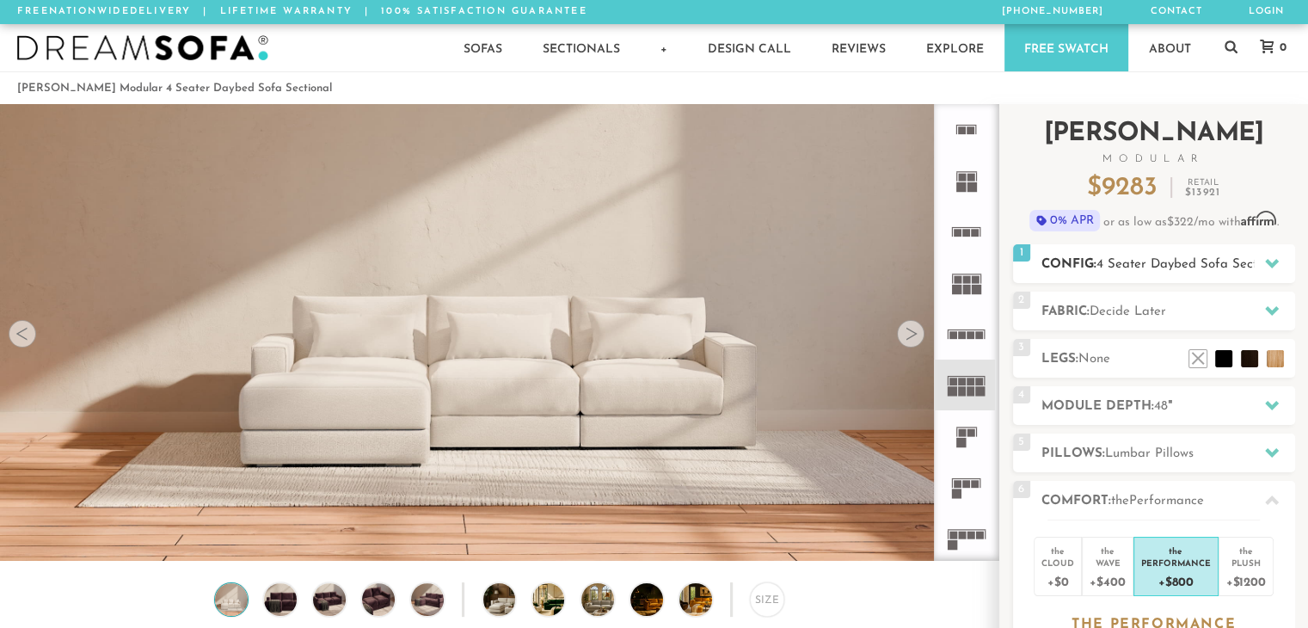
click at [1170, 264] on span "4 Seater Daybed Sofa Sectional" at bounding box center [1191, 264] width 189 height 13
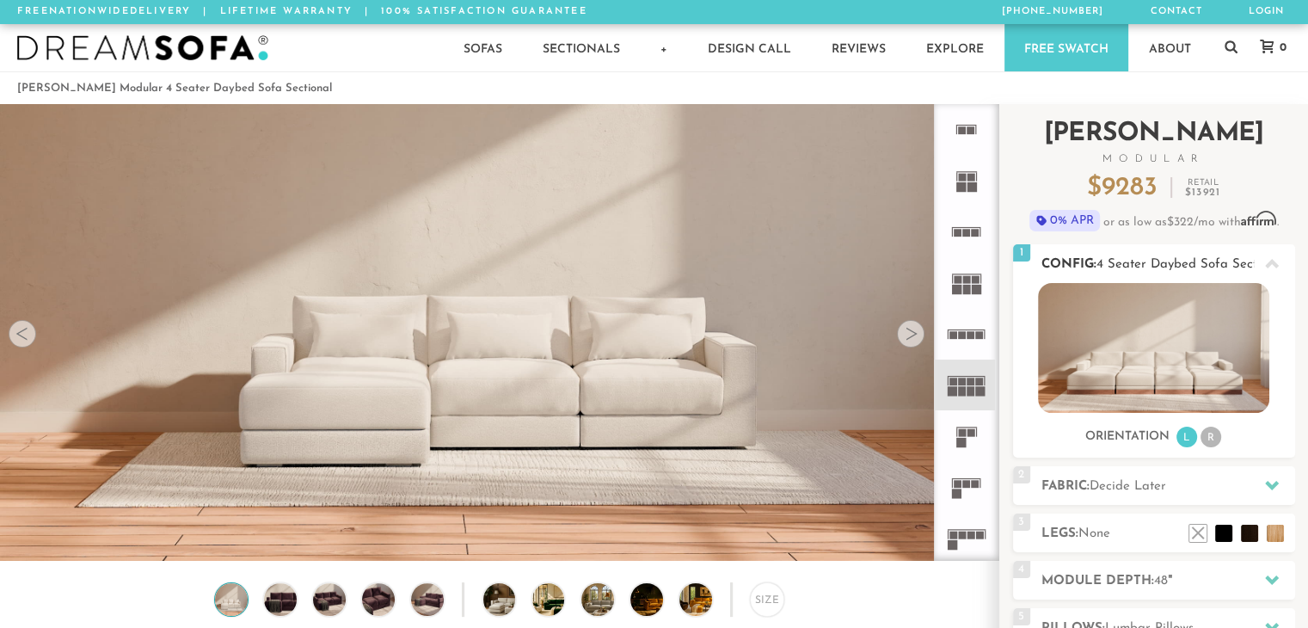
click at [1151, 348] on img at bounding box center [1153, 348] width 231 height 130
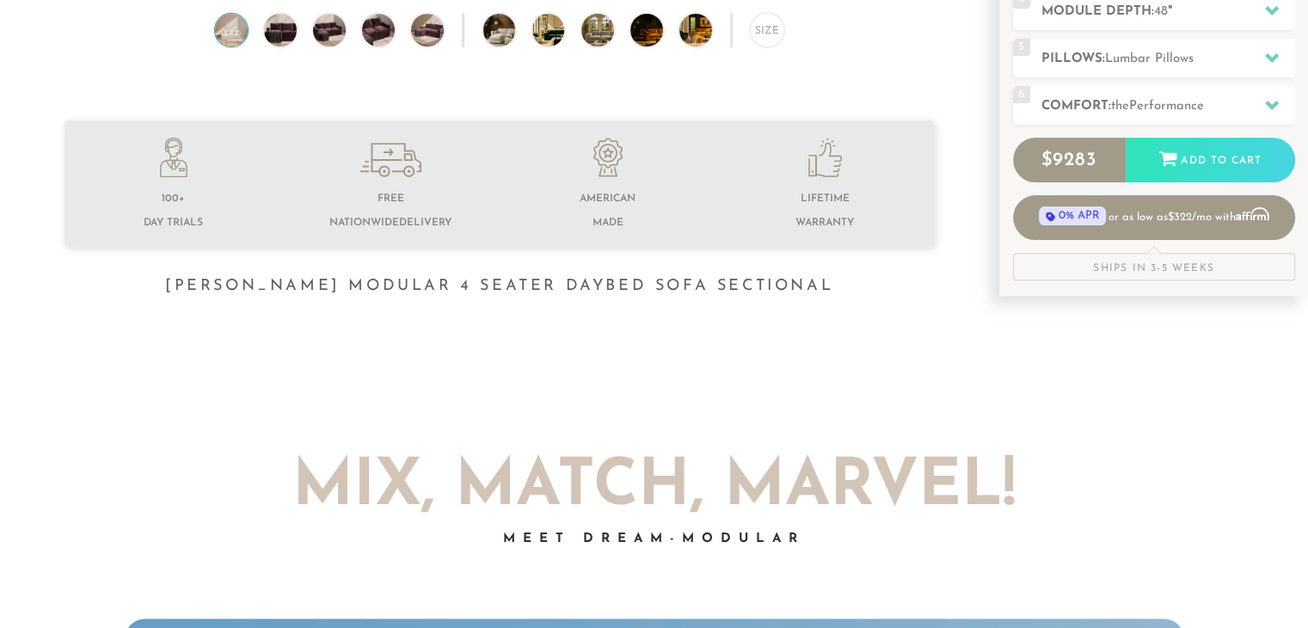
scroll to position [590, 0]
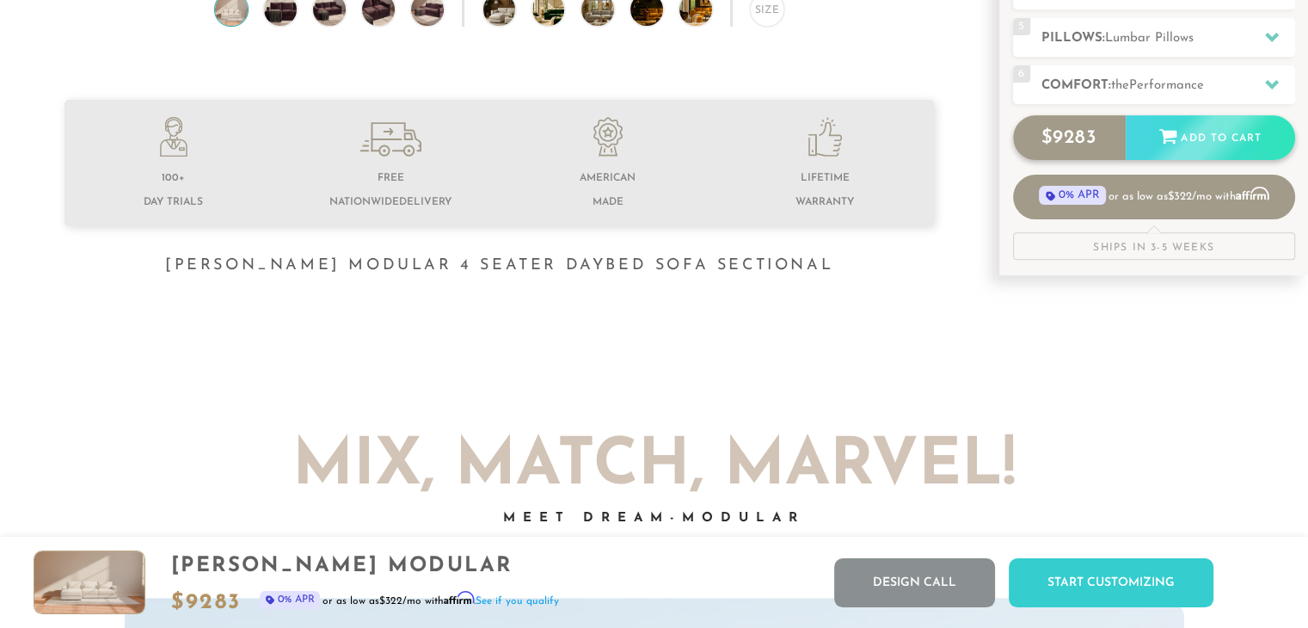
click at [1189, 138] on div "Add to Cart" at bounding box center [1210, 138] width 169 height 46
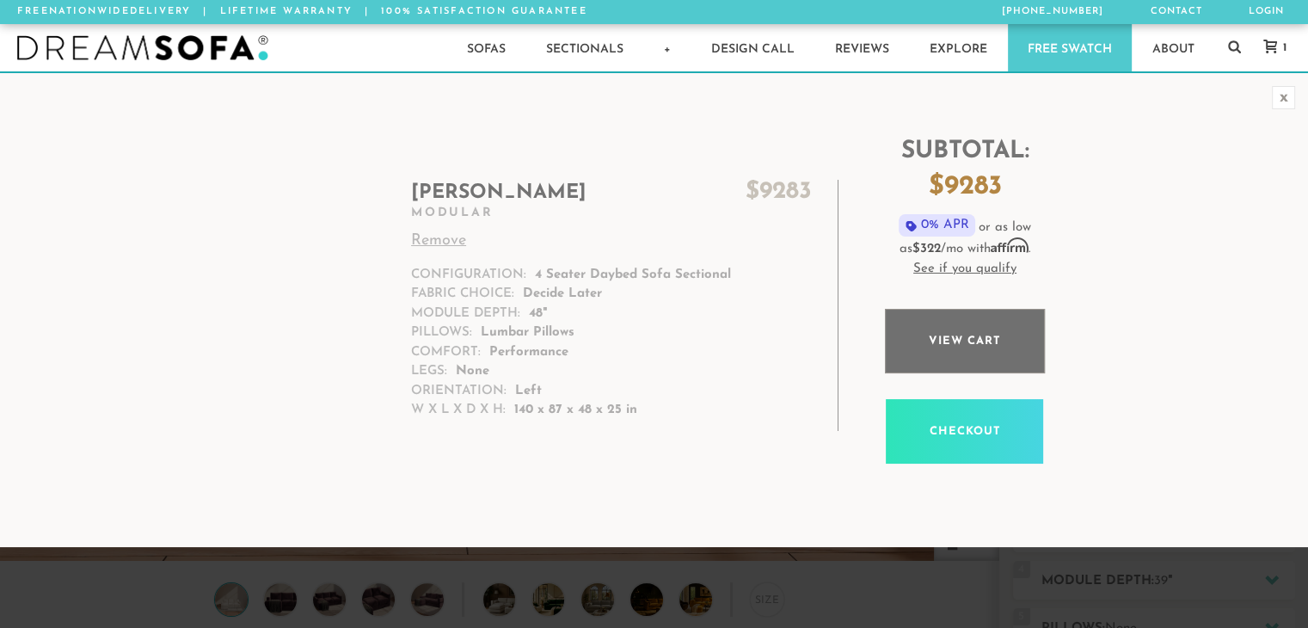
click at [960, 348] on link "View cart" at bounding box center [965, 341] width 160 height 65
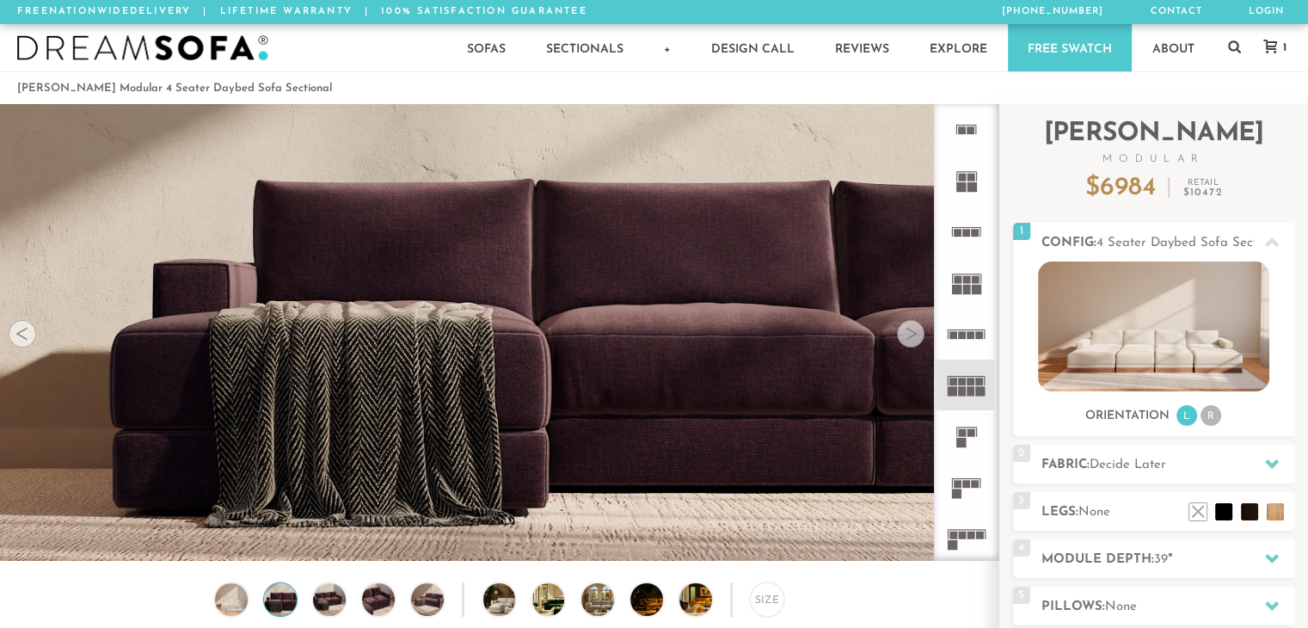
scroll to position [19134, 1295]
click at [907, 341] on div at bounding box center [911, 334] width 28 height 28
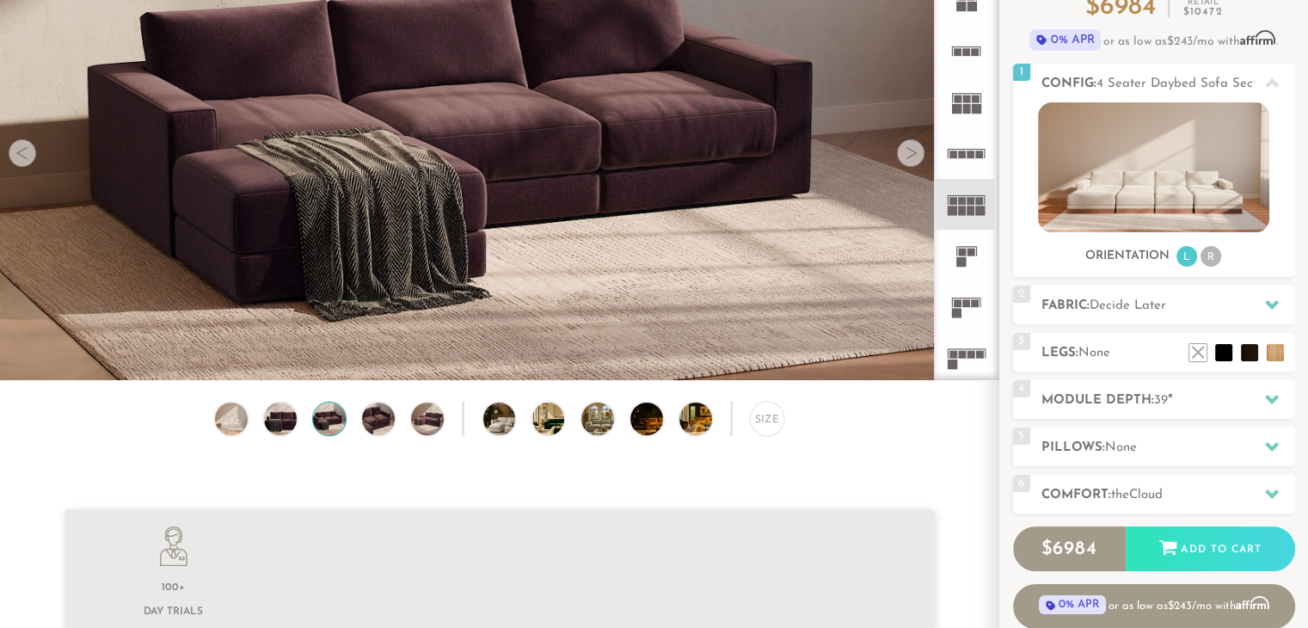
scroll to position [184, 0]
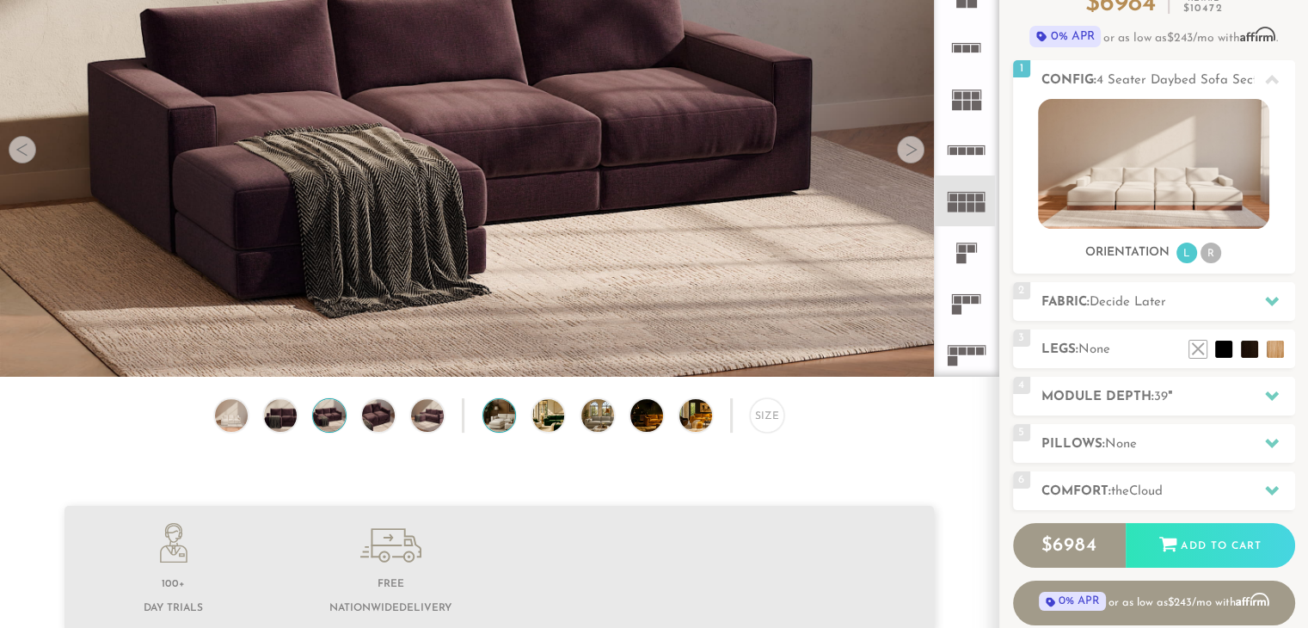
click at [496, 425] on img at bounding box center [512, 415] width 58 height 33
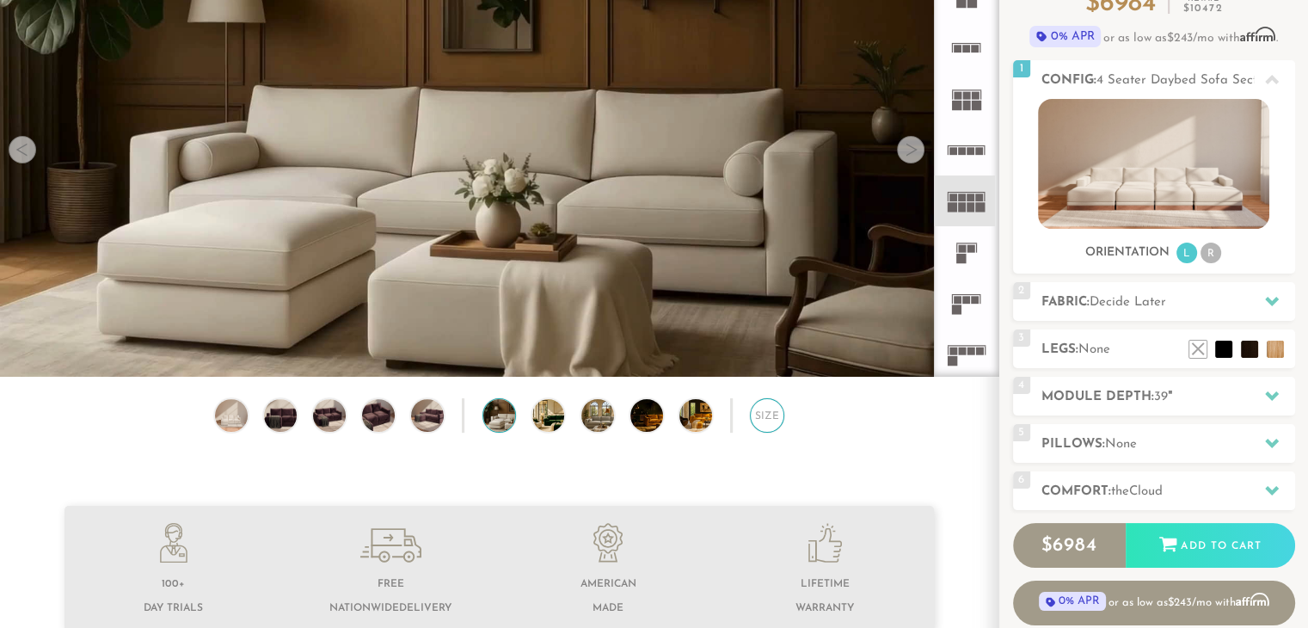
click at [760, 424] on div "Size" at bounding box center [767, 415] width 34 height 34
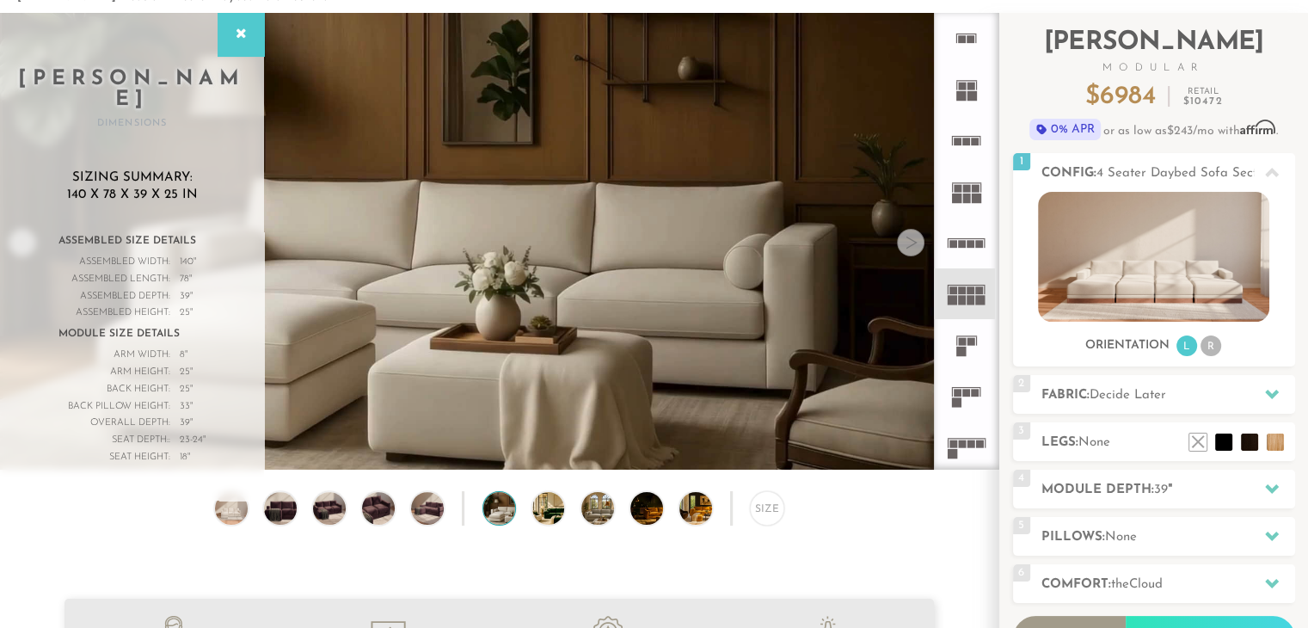
scroll to position [0, 0]
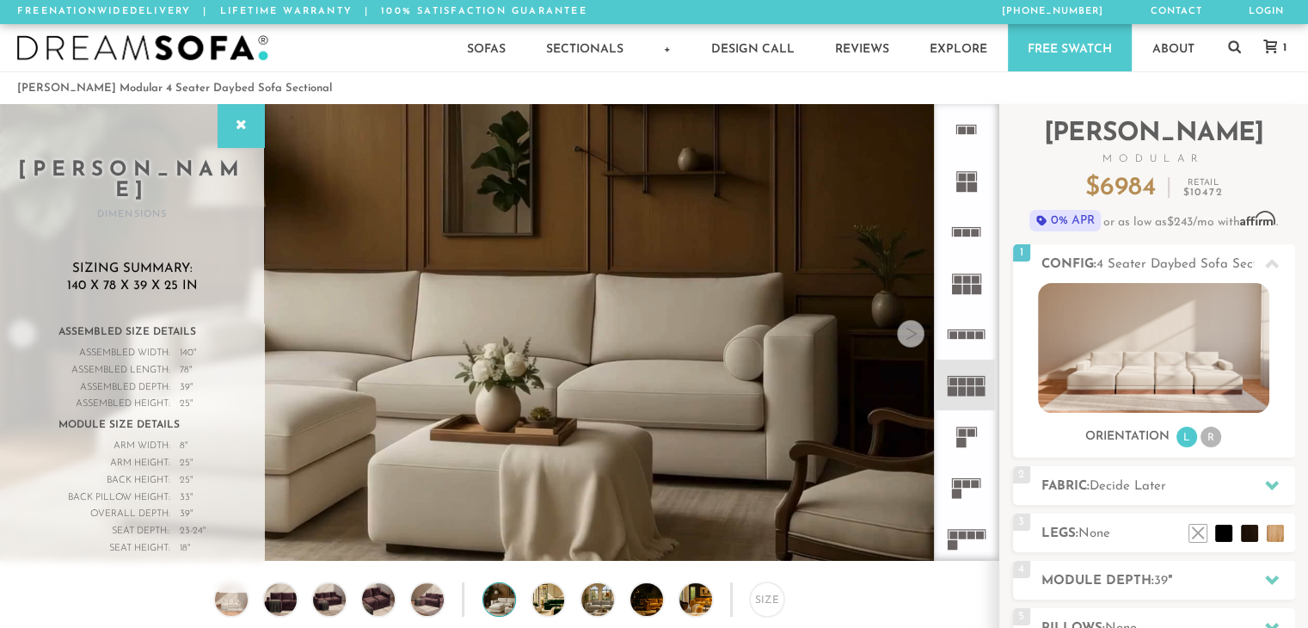
click at [216, 40] on img at bounding box center [142, 48] width 251 height 26
